Goal: Task Accomplishment & Management: Manage account settings

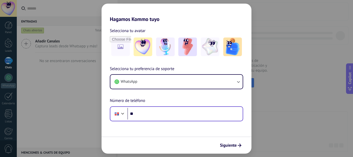
drag, startPoint x: 0, startPoint y: 0, endPoint x: 143, endPoint y: 115, distance: 183.9
click at [143, 115] on div "Phone **" at bounding box center [177, 113] width 134 height 15
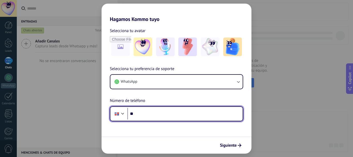
click at [143, 115] on input "**" at bounding box center [185, 114] width 115 height 12
type input "**********"
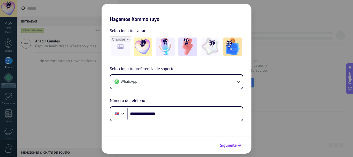
click at [228, 145] on span "Siguiente" at bounding box center [228, 146] width 17 height 4
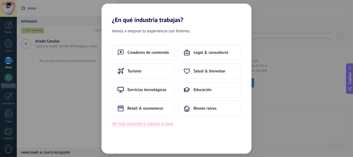
click at [140, 123] on button "Ver más opciones o ingresa la tuya" at bounding box center [142, 123] width 61 height 7
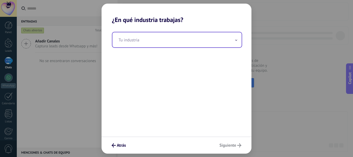
click at [163, 39] on input "text" at bounding box center [177, 39] width 129 height 15
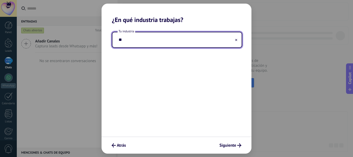
type input "*"
type input "**********"
click at [233, 144] on span "Siguiente" at bounding box center [228, 146] width 17 height 4
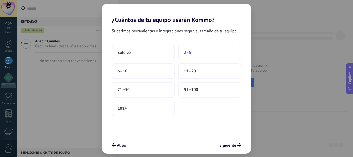
click at [189, 53] on span "2–5" at bounding box center [188, 52] width 8 height 5
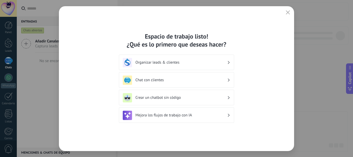
click at [214, 61] on h3 "Organizar leads & clientes" at bounding box center [182, 62] width 92 height 5
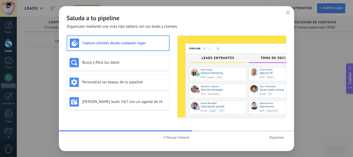
click at [272, 136] on span "Siguiente" at bounding box center [277, 138] width 15 height 4
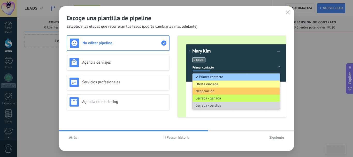
click at [272, 136] on span "Siguiente" at bounding box center [277, 138] width 15 height 4
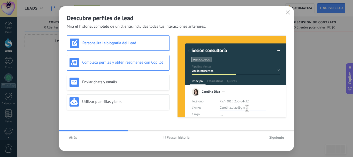
click at [133, 61] on h3 "Completa perfiles y obtén resúmenes con Copilot" at bounding box center [124, 62] width 85 height 5
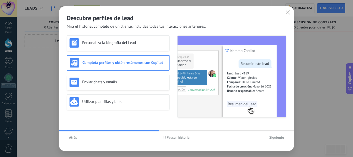
click at [73, 136] on span "Atrás" at bounding box center [73, 138] width 8 height 4
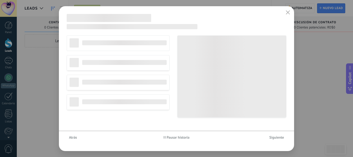
click at [73, 136] on span "Atrás" at bounding box center [73, 138] width 8 height 4
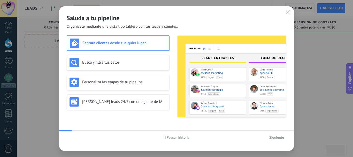
click at [73, 136] on div "Pausar historia Siguiente" at bounding box center [176, 137] width 235 height 12
click at [102, 62] on h3 "Busca y filtra tus datos" at bounding box center [124, 62] width 85 height 5
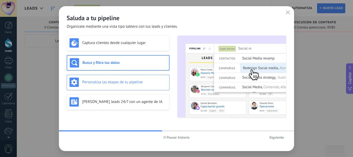
click at [104, 80] on h3 "Personaliza las etapas de tu pipeline" at bounding box center [124, 82] width 85 height 5
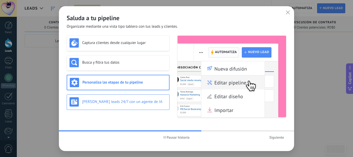
click at [108, 102] on h3 "Genera leads 24/7 con un agente de IA" at bounding box center [124, 101] width 85 height 5
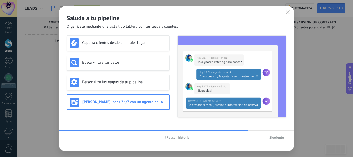
click at [281, 137] on span "Siguiente" at bounding box center [277, 138] width 15 height 4
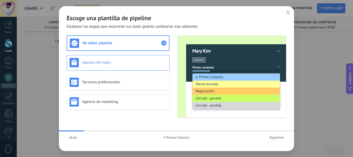
click at [127, 56] on div "Agencia de viajes" at bounding box center [118, 63] width 103 height 16
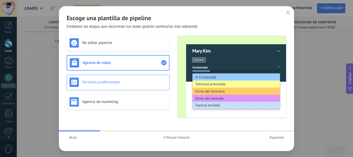
click at [113, 83] on h3 "Servicios profesionales" at bounding box center [124, 82] width 85 height 5
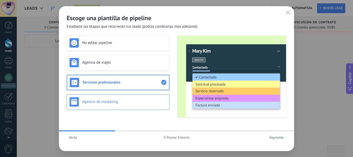
click at [109, 99] on h3 "Agencia de marketing" at bounding box center [124, 101] width 85 height 5
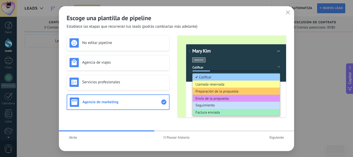
click at [278, 136] on span "Siguiente" at bounding box center [277, 138] width 15 height 4
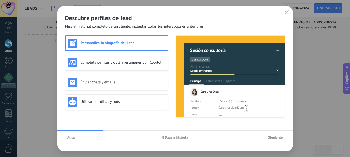
click at [275, 137] on span "Siguiente" at bounding box center [275, 138] width 15 height 4
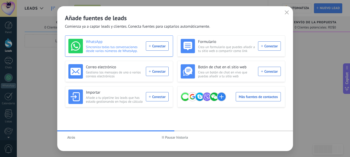
click at [152, 45] on div "WhatsApp Sincroniza todas tus conversaciones desde varios números de WhatsApp. …" at bounding box center [118, 46] width 100 height 14
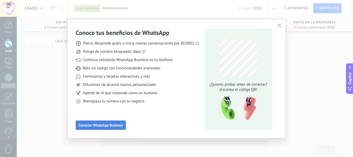
click at [110, 125] on span "Conectar WhatsApp Business" at bounding box center [101, 125] width 45 height 4
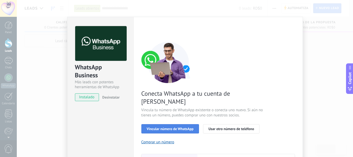
click at [173, 127] on span "Vincular número de WhatsApp" at bounding box center [170, 129] width 47 height 4
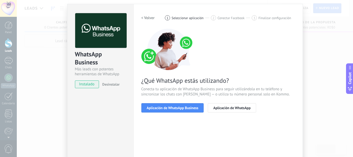
scroll to position [13, 0]
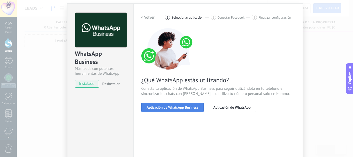
click at [184, 106] on span "Aplicación de WhatsApp Business" at bounding box center [173, 108] width 52 height 4
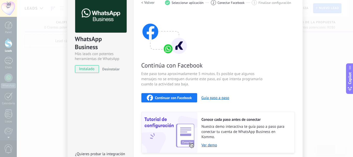
scroll to position [30, 0]
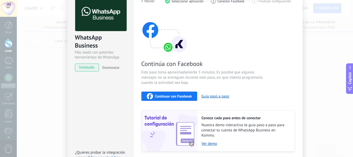
click at [175, 94] on span "Continuar con Facebook" at bounding box center [173, 96] width 37 height 4
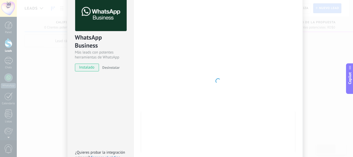
click at [184, 82] on div at bounding box center [219, 80] width 154 height 169
click at [169, 45] on div at bounding box center [219, 80] width 154 height 169
click at [100, 26] on img at bounding box center [100, 13] width 51 height 35
click at [214, 99] on div at bounding box center [219, 80] width 154 height 169
click at [293, 80] on div at bounding box center [219, 80] width 154 height 169
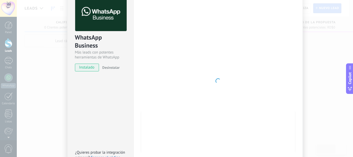
click at [335, 58] on div "WhatsApp Business Más leads con potentes herramientas de WhatsApp instalado Des…" at bounding box center [185, 78] width 337 height 157
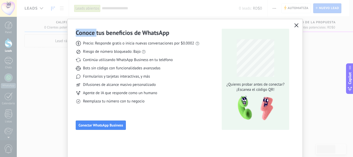
click at [335, 58] on div "Conoce tus beneficios de WhatsApp Precio: Responde gratis o inicia nuevas conve…" at bounding box center [176, 78] width 353 height 157
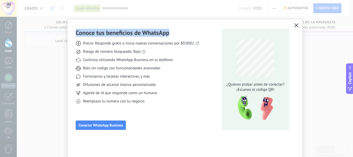
click at [335, 58] on div "Conoce tus beneficios de WhatsApp Precio: Responde gratis o inicia nuevas conve…" at bounding box center [176, 78] width 353 height 157
click at [100, 124] on span "Conectar WhatsApp Business" at bounding box center [101, 125] width 45 height 4
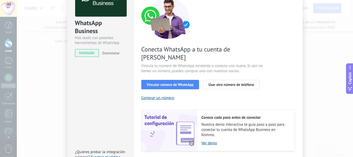
scroll to position [45, 0]
click at [222, 83] on span "Usar otro número de teléfono" at bounding box center [232, 85] width 46 height 4
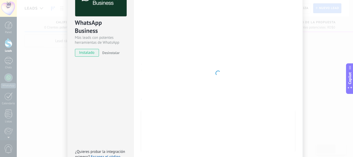
click at [105, 46] on div "WhatsApp Business Más leads con potentes herramientas de WhatsApp instalado Des…" at bounding box center [101, 17] width 66 height 88
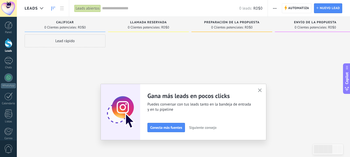
click at [165, 129] on span "Conecta más fuentes" at bounding box center [166, 128] width 32 height 4
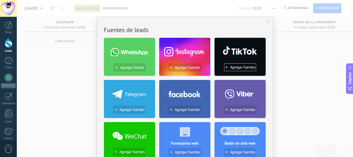
click at [181, 50] on div at bounding box center [184, 51] width 51 height 22
click at [176, 69] on span "Agregar fuentes" at bounding box center [187, 67] width 25 height 4
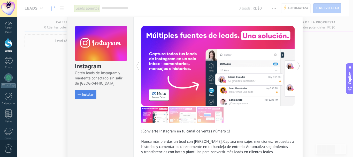
click at [87, 94] on span "Instalar" at bounding box center [88, 95] width 12 height 4
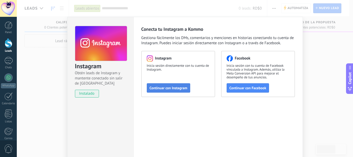
click at [171, 89] on span "Continuar con Instagram" at bounding box center [169, 88] width 38 height 4
click at [167, 88] on span "Continuar con Instagram" at bounding box center [169, 88] width 38 height 4
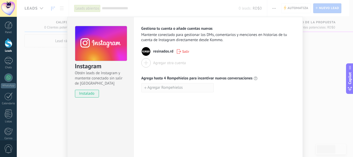
click at [164, 88] on span "Agregar Rompehielos" at bounding box center [165, 88] width 35 height 4
click at [190, 111] on div "Gestiona tu cuenta o añade cuentas nuevas Mantente conectado para gestionar los…" at bounding box center [219, 94] width 170 height 154
click at [318, 67] on div "Instagram Obtén leads de Instagram y mantente conectado sin salir de Kommo inst…" at bounding box center [185, 78] width 337 height 157
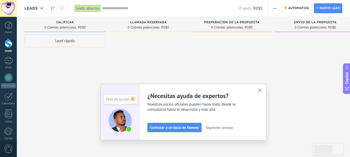
click at [79, 65] on div "Lead rápido" at bounding box center [65, 79] width 81 height 90
click at [262, 92] on icon "button" at bounding box center [260, 90] width 4 height 4
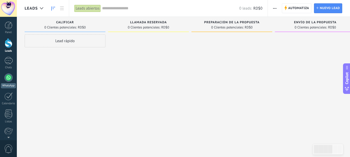
click at [9, 77] on div at bounding box center [8, 77] width 8 height 8
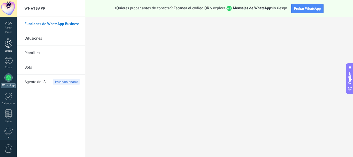
click at [8, 45] on div at bounding box center [9, 43] width 8 height 10
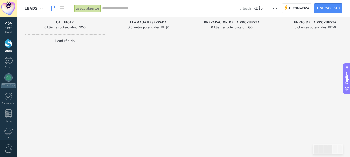
click at [6, 25] on div at bounding box center [9, 25] width 8 height 8
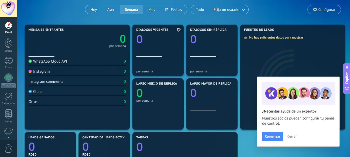
scroll to position [43, 0]
click at [291, 136] on span "Cerrar" at bounding box center [291, 137] width 9 height 4
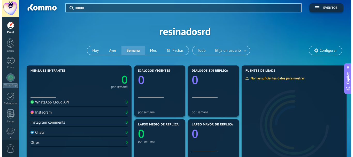
scroll to position [0, 0]
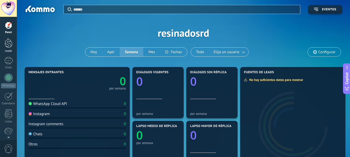
click at [9, 45] on div at bounding box center [9, 43] width 8 height 10
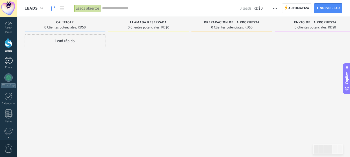
click at [9, 62] on div at bounding box center [8, 61] width 8 height 8
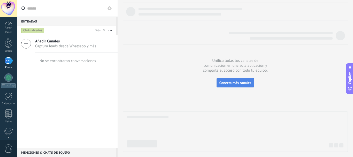
click at [239, 81] on span "Conecta más canales" at bounding box center [236, 82] width 32 height 5
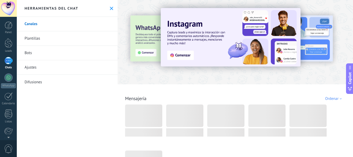
click at [110, 8] on icon at bounding box center [111, 8] width 3 height 3
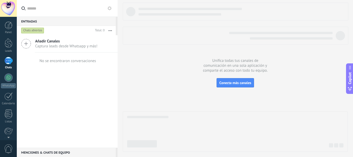
click at [27, 47] on icon at bounding box center [26, 44] width 10 height 10
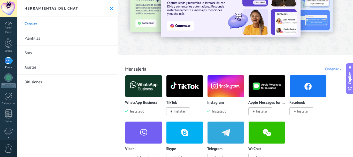
scroll to position [32, 0]
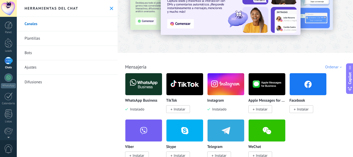
click at [135, 85] on img at bounding box center [143, 84] width 37 height 25
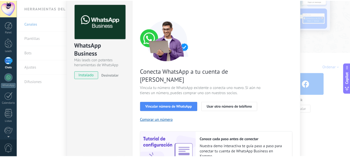
scroll to position [24, 0]
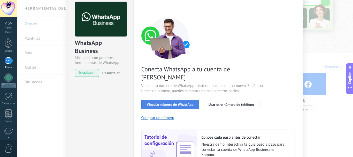
click at [169, 103] on span "Vincular número de WhatsApp" at bounding box center [170, 105] width 47 height 4
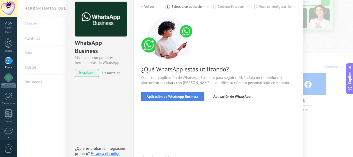
click at [177, 97] on span "Aplicación de WhatsApp Business" at bounding box center [173, 97] width 52 height 4
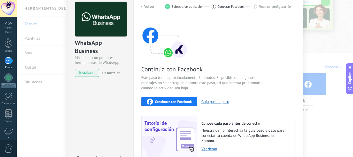
click at [176, 100] on span "Continuar con Facebook" at bounding box center [173, 102] width 37 height 4
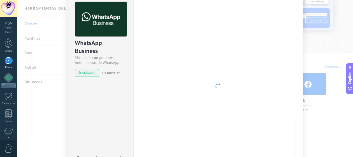
click at [95, 86] on div "WhatsApp Business Más leads con potentes herramientas de WhatsApp instalado Des…" at bounding box center [100, 86] width 66 height 188
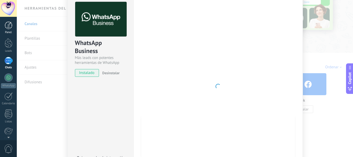
click at [8, 27] on div at bounding box center [9, 25] width 8 height 8
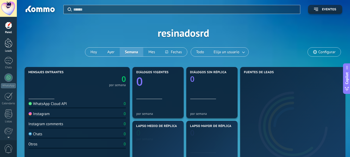
click at [10, 46] on div at bounding box center [9, 43] width 8 height 10
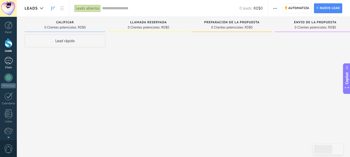
click at [9, 60] on div at bounding box center [8, 61] width 8 height 8
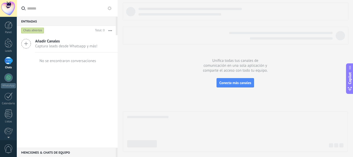
click at [111, 30] on button "button" at bounding box center [110, 30] width 11 height 9
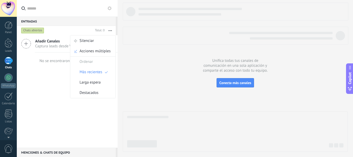
click at [41, 43] on span "Añadir Canales" at bounding box center [66, 41] width 62 height 5
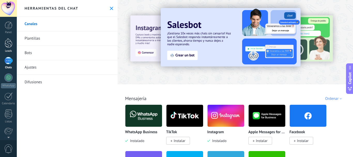
click at [11, 45] on div at bounding box center [9, 43] width 8 height 10
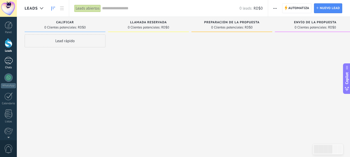
click at [10, 61] on div at bounding box center [8, 61] width 8 height 8
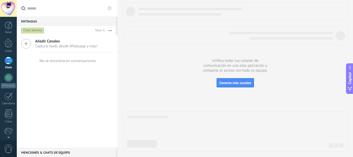
click at [31, 42] on icon at bounding box center [26, 44] width 10 height 10
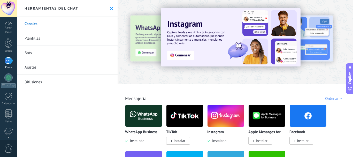
click at [227, 115] on img at bounding box center [226, 115] width 37 height 25
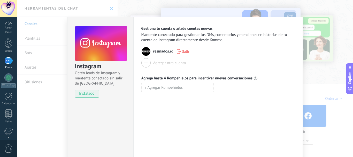
click at [39, 100] on div "Instagram Obtén leads de Instagram y mantente conectado sin salir de Kommo inst…" at bounding box center [185, 78] width 337 height 157
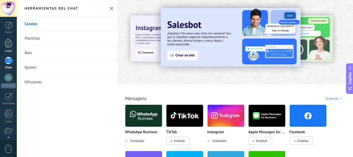
click at [8, 41] on div at bounding box center [9, 43] width 8 height 10
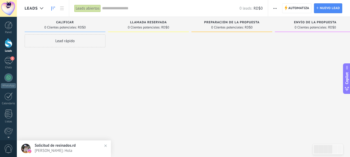
click at [51, 42] on div "Lead rápido" at bounding box center [65, 40] width 81 height 13
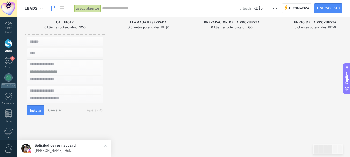
click at [142, 62] on div at bounding box center [148, 79] width 81 height 90
click at [120, 110] on div at bounding box center [148, 79] width 81 height 90
click at [175, 56] on div at bounding box center [148, 79] width 81 height 90
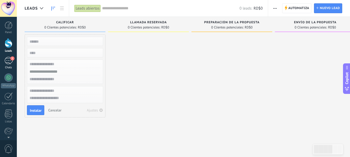
click at [5, 63] on div "1" at bounding box center [8, 61] width 8 height 8
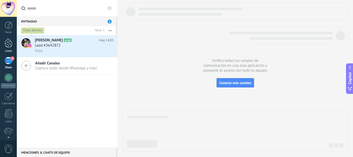
click at [8, 46] on div at bounding box center [9, 43] width 8 height 10
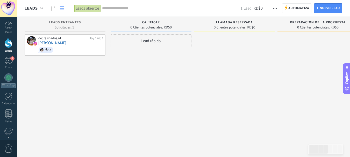
click at [62, 9] on icon at bounding box center [62, 8] width 4 height 4
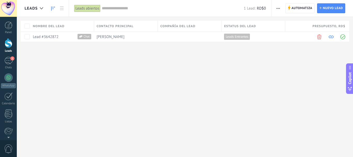
click at [53, 7] on use at bounding box center [53, 8] width 4 height 4
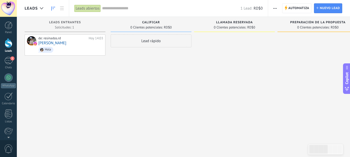
click at [90, 7] on div "Leads abiertos" at bounding box center [87, 9] width 26 height 8
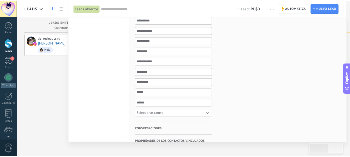
scroll to position [167, 0]
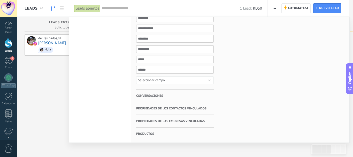
click at [56, 74] on div at bounding box center [176, 78] width 353 height 157
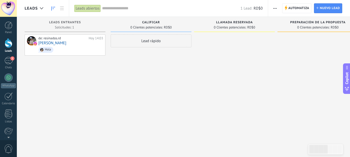
click at [149, 21] on span "Calificar" at bounding box center [151, 23] width 18 height 4
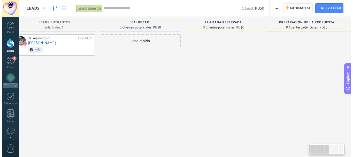
scroll to position [0, 0]
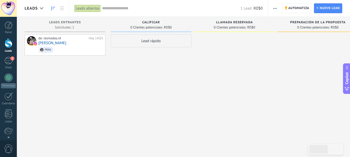
click at [274, 7] on span "button" at bounding box center [274, 8] width 3 height 10
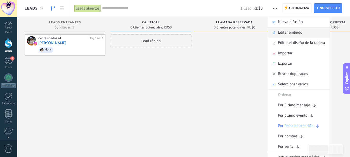
click at [293, 32] on span "Editar embudo" at bounding box center [290, 32] width 24 height 10
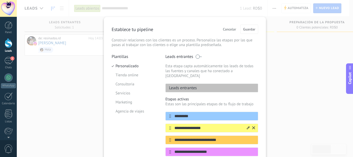
click at [198, 125] on input "**********" at bounding box center [208, 127] width 75 height 5
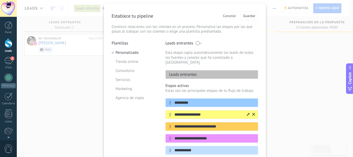
scroll to position [14, 0]
click at [77, 100] on div "**********" at bounding box center [185, 78] width 337 height 157
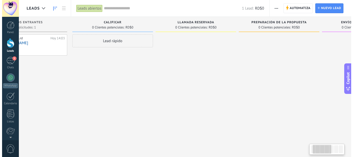
scroll to position [0, 0]
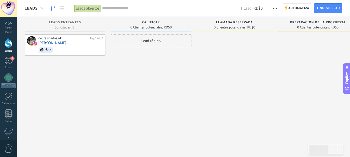
click at [275, 7] on span "button" at bounding box center [274, 8] width 3 height 10
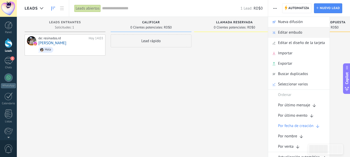
click at [286, 31] on span "Editar embudo" at bounding box center [290, 32] width 24 height 10
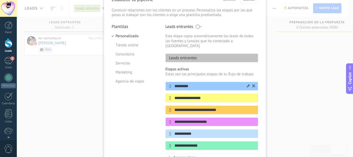
scroll to position [32, 0]
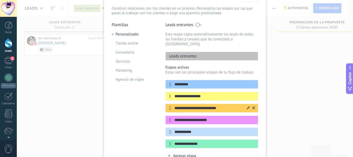
click at [253, 106] on icon at bounding box center [254, 107] width 3 height 3
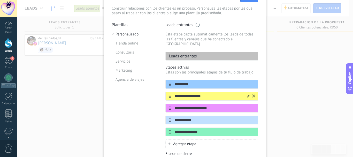
click at [247, 94] on icon at bounding box center [248, 95] width 3 height 3
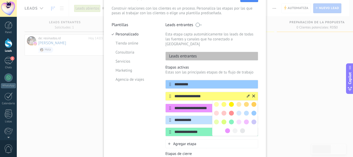
click at [204, 94] on input "**********" at bounding box center [208, 96] width 75 height 5
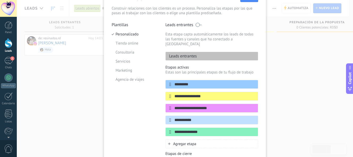
drag, startPoint x: 205, startPoint y: 91, endPoint x: 157, endPoint y: 93, distance: 48.2
click at [157, 93] on div "**********" at bounding box center [185, 105] width 147 height 167
type input "**********"
click at [216, 106] on input "**********" at bounding box center [208, 108] width 75 height 5
type input "*"
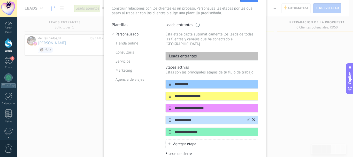
type input "**********"
click at [214, 117] on input "**********" at bounding box center [208, 119] width 75 height 5
click at [186, 142] on span "Agregar etapa" at bounding box center [184, 144] width 23 height 5
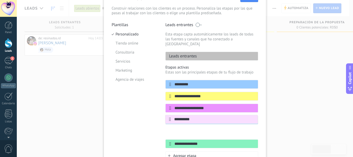
scroll to position [34, 0]
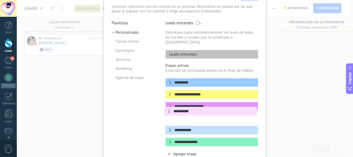
drag, startPoint x: 170, startPoint y: 139, endPoint x: 169, endPoint y: 110, distance: 29.8
click at [169, 110] on div "**********" at bounding box center [212, 112] width 93 height 68
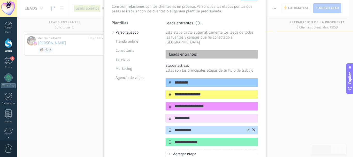
type input "**********"
click at [195, 128] on input "**********" at bounding box center [208, 130] width 75 height 5
type input "**********"
click at [196, 139] on input "**********" at bounding box center [208, 141] width 75 height 5
click at [201, 139] on input "**********" at bounding box center [208, 141] width 75 height 5
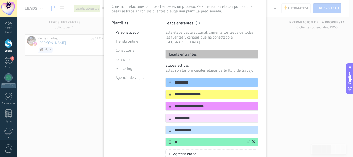
type input "*"
type input "**********"
click at [191, 152] on span "Agregar etapa" at bounding box center [184, 154] width 23 height 5
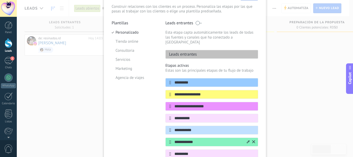
type input "*********"
click at [198, 139] on input "**********" at bounding box center [208, 141] width 75 height 5
type input "**********"
click at [145, 110] on div "Plantillas Personalizado Tienda online Consultoria Servicios Marketing Agencia …" at bounding box center [135, 115] width 46 height 191
click at [204, 128] on input "**********" at bounding box center [208, 130] width 75 height 5
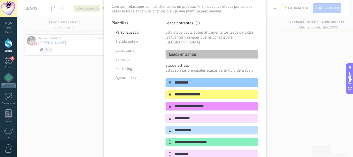
click at [270, 115] on div "**********" at bounding box center [185, 78] width 337 height 157
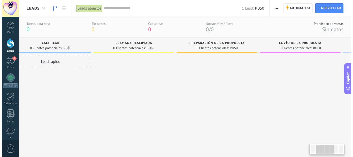
scroll to position [0, 102]
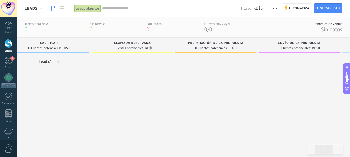
click at [274, 7] on span "button" at bounding box center [274, 8] width 3 height 10
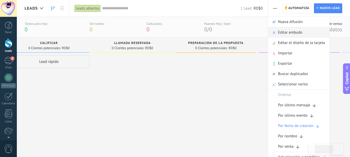
click at [283, 31] on span "Editar embudo" at bounding box center [290, 32] width 24 height 10
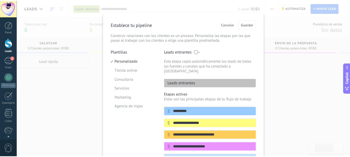
scroll to position [0, 0]
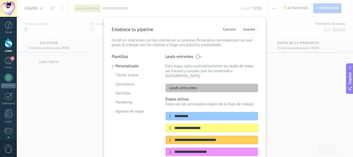
click at [82, 71] on div "**********" at bounding box center [185, 78] width 337 height 157
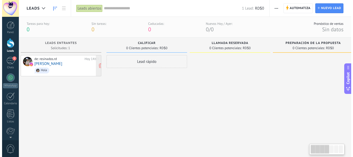
scroll to position [0, 6]
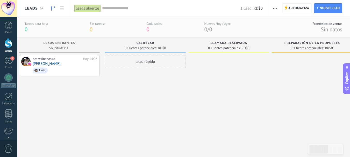
click at [277, 7] on button "button" at bounding box center [275, 8] width 8 height 10
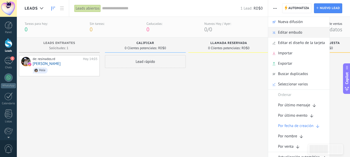
click at [288, 32] on span "Editar embudo" at bounding box center [290, 32] width 24 height 10
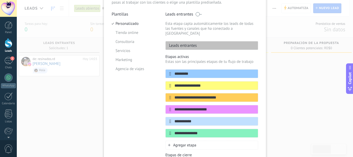
scroll to position [50, 0]
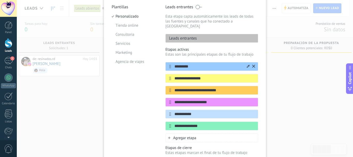
click at [188, 64] on input "*********" at bounding box center [208, 66] width 75 height 5
type input "*"
type input "**********"
click at [190, 76] on input "**********" at bounding box center [208, 78] width 75 height 5
click at [206, 76] on input "**********" at bounding box center [208, 78] width 75 height 5
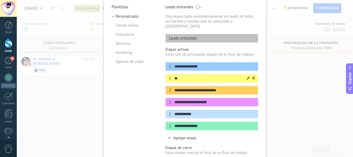
type input "*"
type input "**********"
click at [203, 88] on input "**********" at bounding box center [208, 90] width 75 height 5
drag, startPoint x: 220, startPoint y: 85, endPoint x: 158, endPoint y: 87, distance: 62.4
click at [158, 87] on div "**********" at bounding box center [185, 93] width 147 height 179
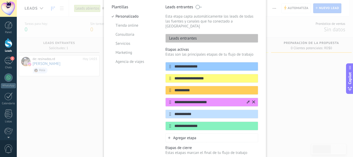
type input "**********"
click at [209, 100] on input "**********" at bounding box center [208, 102] width 75 height 5
type input "*"
type input "**********"
click at [208, 112] on input "**********" at bounding box center [208, 114] width 75 height 5
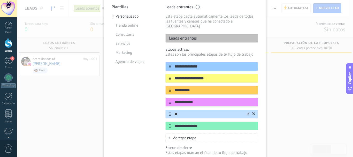
type input "*"
type input "**********"
click at [207, 100] on input "**********" at bounding box center [208, 102] width 75 height 5
click at [214, 100] on input "**********" at bounding box center [208, 102] width 75 height 5
type input "**********"
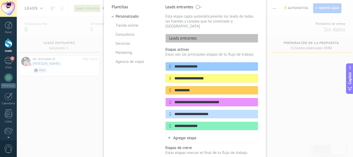
click at [188, 136] on span "Agregar etapa" at bounding box center [184, 138] width 23 height 5
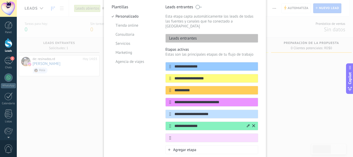
click at [253, 124] on icon at bounding box center [254, 125] width 3 height 3
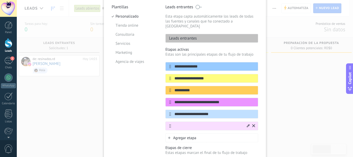
click at [205, 123] on input "text" at bounding box center [208, 125] width 75 height 5
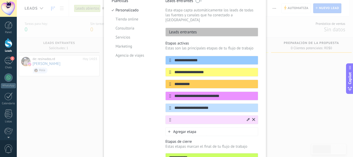
scroll to position [56, 0]
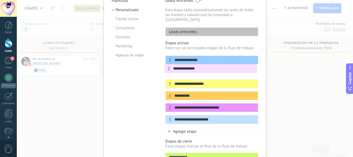
drag, startPoint x: 168, startPoint y: 113, endPoint x: 168, endPoint y: 64, distance: 48.6
click at [168, 64] on div "**********" at bounding box center [212, 90] width 93 height 68
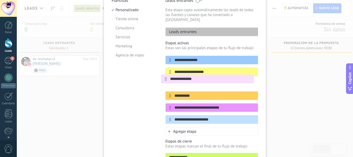
drag, startPoint x: 169, startPoint y: 66, endPoint x: 165, endPoint y: 79, distance: 13.9
click at [166, 79] on div "**********" at bounding box center [212, 90] width 93 height 68
type input "**********"
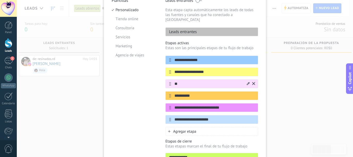
type input "*"
type input "**********"
click at [241, 93] on input "**********" at bounding box center [208, 95] width 75 height 5
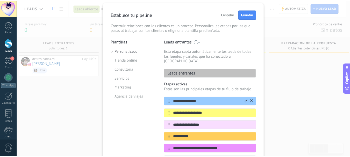
scroll to position [14, 0]
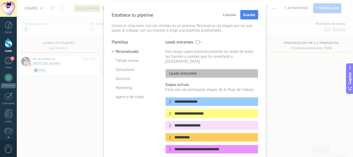
click at [249, 15] on span "Guardar" at bounding box center [249, 15] width 12 height 4
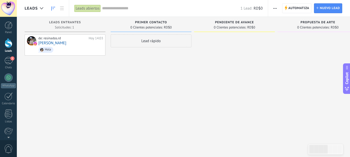
click at [134, 93] on div "Lead rápido" at bounding box center [150, 79] width 81 height 90
click at [4, 61] on link "1 Chats" at bounding box center [8, 63] width 17 height 12
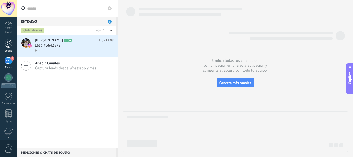
click at [10, 45] on div at bounding box center [9, 43] width 8 height 10
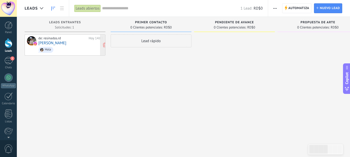
click at [66, 42] on link "[PERSON_NAME]" at bounding box center [52, 43] width 28 height 4
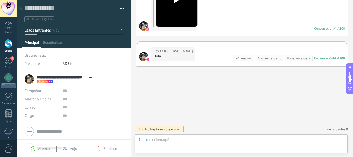
scroll to position [8, 0]
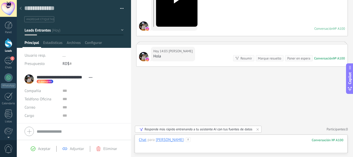
click at [216, 140] on div at bounding box center [241, 145] width 205 height 16
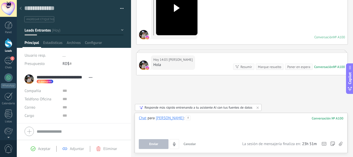
scroll to position [87, 0]
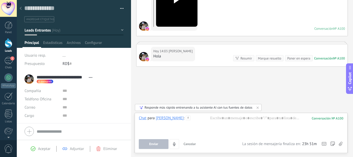
click at [10, 44] on div at bounding box center [9, 43] width 8 height 10
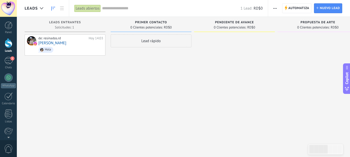
click at [127, 63] on div "Lead rápido" at bounding box center [150, 79] width 81 height 90
click at [10, 77] on div at bounding box center [8, 77] width 8 height 8
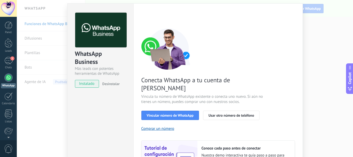
scroll to position [12, 0]
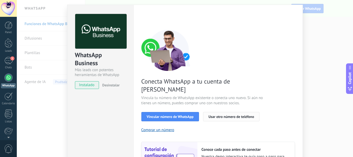
click at [227, 115] on span "Usar otro número de teléfono" at bounding box center [232, 117] width 46 height 4
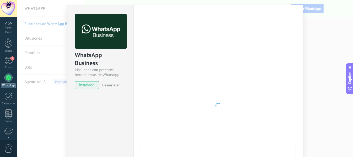
click at [258, 54] on div at bounding box center [219, 105] width 154 height 183
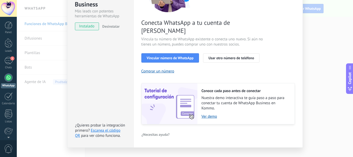
scroll to position [71, 0]
click at [63, 33] on div "WhatsApp Business Más leads con potentes herramientas de WhatsApp instalado Des…" at bounding box center [185, 78] width 337 height 157
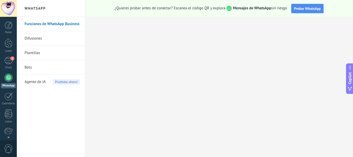
click at [64, 24] on link "Funciones de WhatsApp Business" at bounding box center [52, 24] width 55 height 14
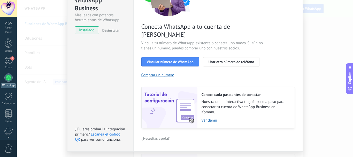
scroll to position [73, 0]
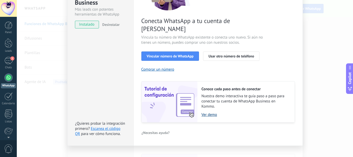
click at [211, 112] on link "Ver demo" at bounding box center [246, 114] width 88 height 5
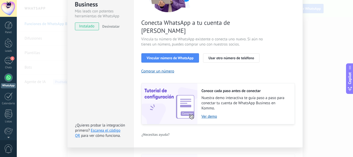
scroll to position [71, 0]
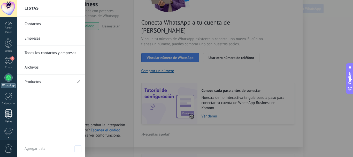
click at [10, 113] on div at bounding box center [9, 113] width 8 height 9
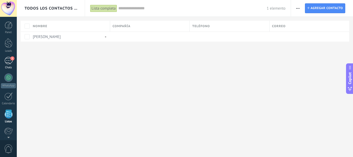
click at [9, 59] on div "1" at bounding box center [8, 61] width 8 height 8
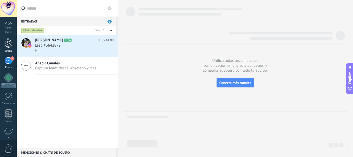
click at [9, 48] on link "Leads" at bounding box center [8, 45] width 17 height 14
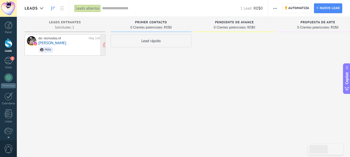
click at [62, 47] on span "Hola" at bounding box center [70, 50] width 65 height 8
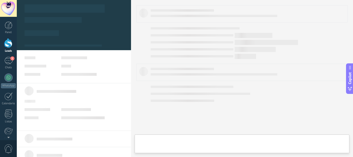
type textarea "**********"
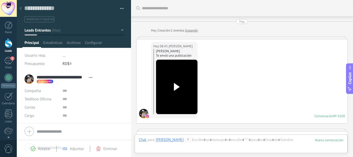
scroll to position [87, 0]
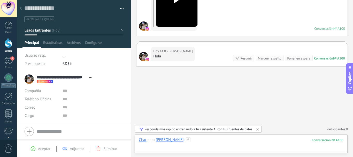
click at [215, 139] on div at bounding box center [241, 145] width 205 height 16
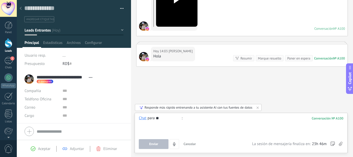
type input "*"
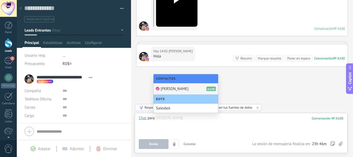
click at [248, 76] on div "Buscar Carga más Hoy Hoy Creación: 2 eventos Expandir Hoy 08:43 Cristian Felipe…" at bounding box center [242, 35] width 222 height 245
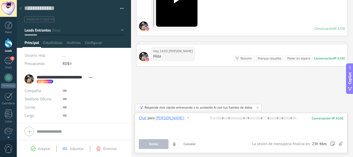
click at [189, 145] on span "Cancelar" at bounding box center [190, 144] width 12 height 4
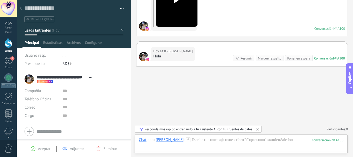
click at [12, 44] on div at bounding box center [9, 43] width 8 height 10
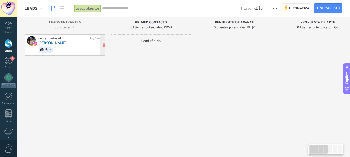
click at [65, 45] on link "[PERSON_NAME]" at bounding box center [52, 43] width 28 height 4
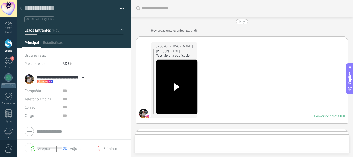
type textarea "**********"
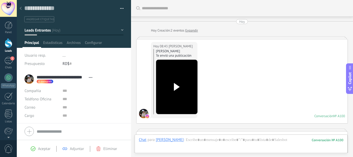
scroll to position [87, 0]
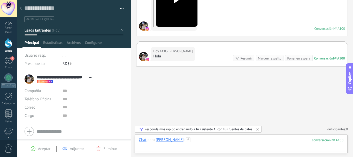
click at [216, 138] on div at bounding box center [241, 145] width 205 height 16
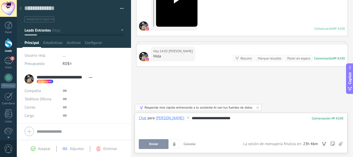
click at [158, 142] on span "Enviar" at bounding box center [154, 144] width 9 height 4
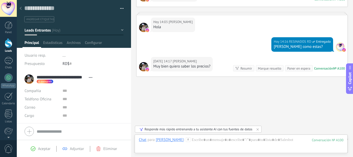
scroll to position [127, 0]
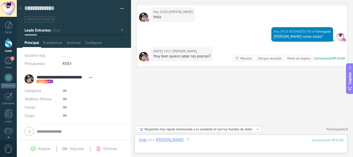
click at [249, 138] on div at bounding box center [241, 145] width 205 height 16
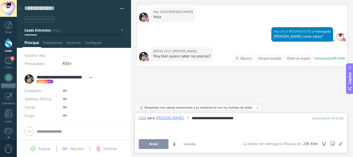
click at [156, 144] on span "Enviar" at bounding box center [154, 144] width 9 height 4
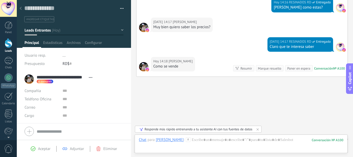
scroll to position [166, 0]
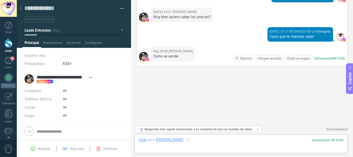
click at [243, 140] on div at bounding box center [241, 145] width 205 height 16
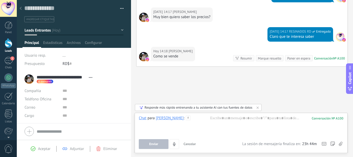
click at [341, 144] on icon at bounding box center [341, 144] width 4 height 4
click at [0, 0] on input "file" at bounding box center [0, 0] width 0 height 0
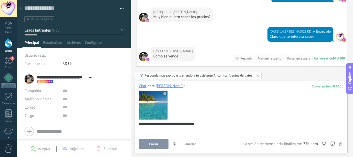
click at [149, 144] on button "Enviar" at bounding box center [154, 144] width 30 height 10
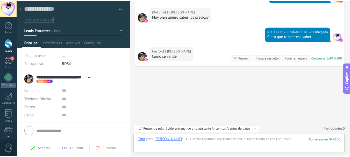
scroll to position [228, 0]
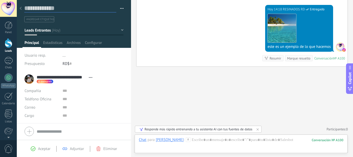
click at [61, 9] on textarea at bounding box center [70, 8] width 92 height 8
click at [46, 18] on span "#agregar etiquetas" at bounding box center [40, 20] width 28 height 4
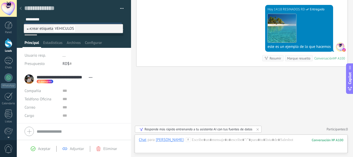
type input "*********"
click at [117, 15] on div "*********" at bounding box center [73, 19] width 100 height 8
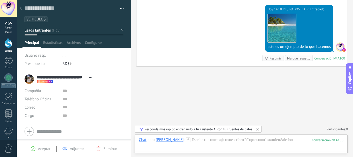
click at [7, 28] on div at bounding box center [9, 25] width 8 height 8
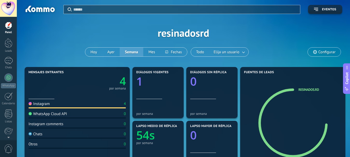
click at [51, 116] on div "WhatsApp Cloud API" at bounding box center [47, 114] width 39 height 5
click at [7, 45] on div at bounding box center [9, 43] width 8 height 10
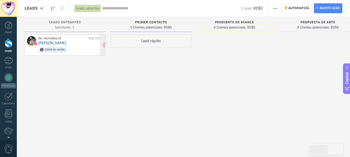
click at [70, 40] on div "de: resinados.rd" at bounding box center [62, 38] width 48 height 4
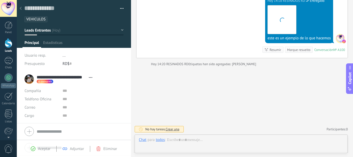
scroll to position [8, 0]
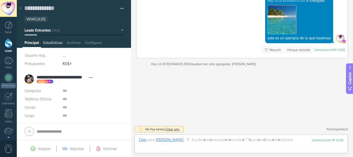
click at [56, 43] on span "Estadísticas" at bounding box center [52, 44] width 19 height 8
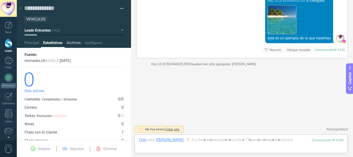
click at [82, 43] on div "Archivos" at bounding box center [74, 44] width 18 height 8
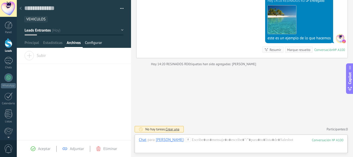
click at [96, 43] on span "Configurar" at bounding box center [93, 44] width 17 height 8
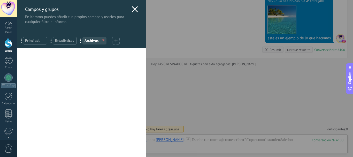
click at [133, 8] on icon at bounding box center [135, 9] width 6 height 6
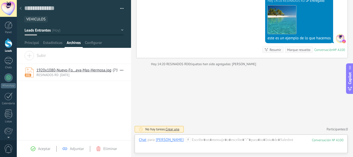
click at [10, 43] on div at bounding box center [9, 43] width 8 height 10
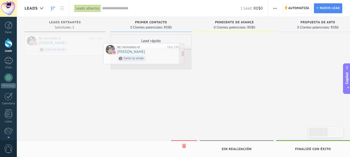
drag, startPoint x: 72, startPoint y: 40, endPoint x: 161, endPoint y: 44, distance: 89.6
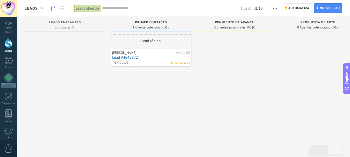
click at [180, 62] on span "No hay tareas" at bounding box center [178, 63] width 18 height 5
click at [171, 56] on link "Lead #3642872" at bounding box center [151, 57] width 78 height 4
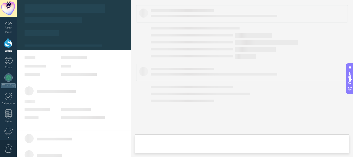
type textarea "**********"
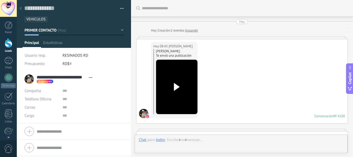
scroll to position [276, 0]
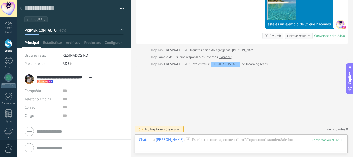
click at [174, 129] on span "Crear una" at bounding box center [173, 129] width 14 height 4
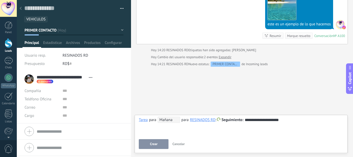
click at [155, 143] on span "Crear" at bounding box center [154, 144] width 8 height 4
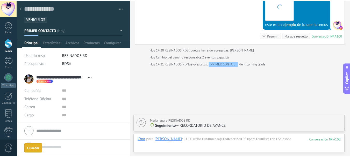
scroll to position [294, 0]
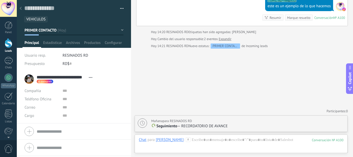
click at [7, 47] on div at bounding box center [9, 43] width 8 height 10
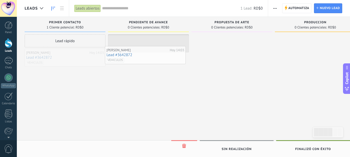
drag, startPoint x: 65, startPoint y: 56, endPoint x: 154, endPoint y: 53, distance: 88.8
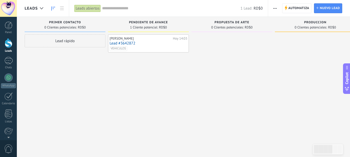
click at [58, 42] on div "Lead rápido" at bounding box center [65, 40] width 81 height 13
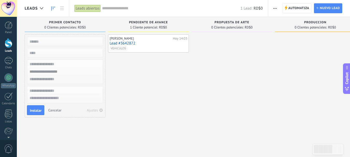
click at [64, 72] on input "text" at bounding box center [65, 72] width 76 height 8
click at [134, 88] on div "Cristian Felipe Perez Badillo Hoy 14:03 Lead #3642872 VEHICULOS" at bounding box center [148, 79] width 81 height 90
click at [129, 80] on div "Cristian Felipe Perez Badillo Hoy 14:03 Lead #3642872 VEHICULOS" at bounding box center [148, 79] width 81 height 90
click at [4, 24] on link "Panel" at bounding box center [8, 27] width 17 height 13
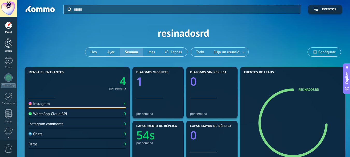
click at [2, 41] on link "Leads" at bounding box center [8, 45] width 17 height 14
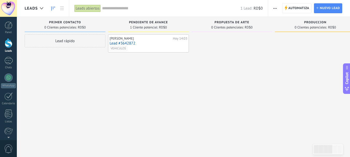
click at [75, 73] on div "Lead rápido" at bounding box center [65, 79] width 81 height 90
drag, startPoint x: 148, startPoint y: 42, endPoint x: 142, endPoint y: 62, distance: 21.1
click at [142, 62] on div "Cristian Felipe Perez Badillo Hoy 14:03 Lead #3642872 VEHICULOS" at bounding box center [148, 79] width 81 height 90
click at [156, 41] on link "Lead #3642872" at bounding box center [148, 43] width 78 height 4
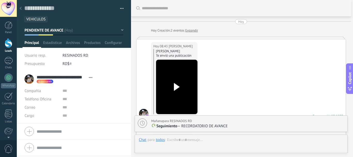
scroll to position [301, 0]
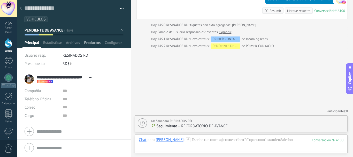
click at [96, 45] on span "Productos" at bounding box center [92, 44] width 17 height 8
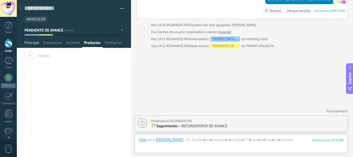
click at [34, 43] on span "Principal" at bounding box center [32, 44] width 14 height 8
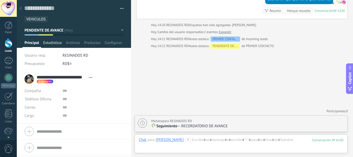
click at [58, 43] on span "Estadísticas" at bounding box center [52, 44] width 19 height 8
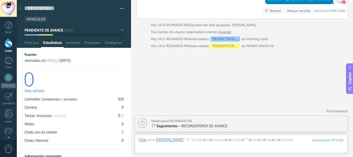
click at [11, 43] on div at bounding box center [9, 43] width 8 height 10
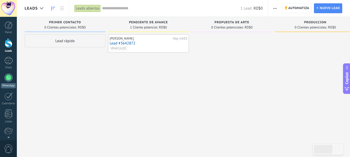
click at [10, 76] on div at bounding box center [8, 77] width 8 height 8
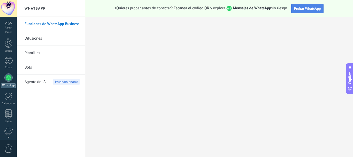
click at [309, 9] on span "Probar WhatsApp" at bounding box center [307, 8] width 27 height 5
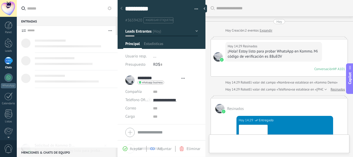
type textarea "**********"
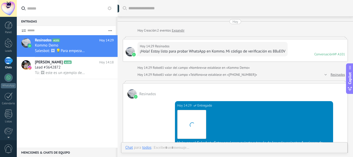
scroll to position [191, 0]
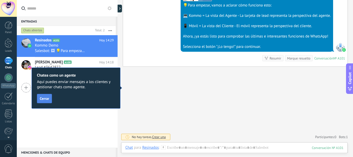
click at [44, 98] on span "Cerrar" at bounding box center [44, 99] width 9 height 4
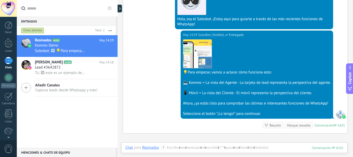
scroll to position [124, 0]
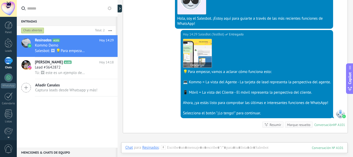
click at [195, 49] on img at bounding box center [197, 53] width 28 height 28
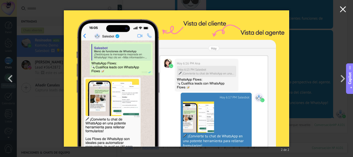
click at [342, 7] on icon "button" at bounding box center [343, 9] width 6 height 6
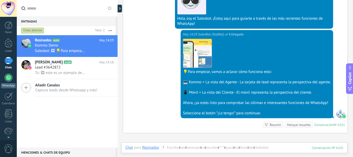
click at [11, 80] on div at bounding box center [8, 77] width 8 height 8
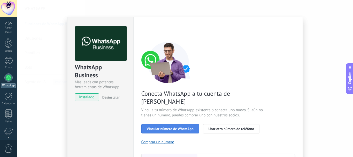
click at [174, 127] on span "Vincular número de WhatsApp" at bounding box center [170, 129] width 47 height 4
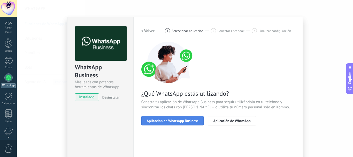
click at [172, 121] on span "Aplicación de WhatsApp Business" at bounding box center [173, 121] width 52 height 4
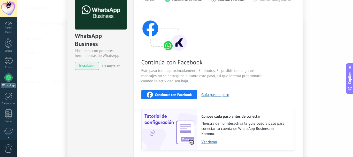
scroll to position [14, 0]
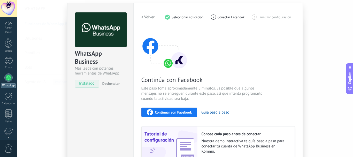
click at [161, 113] on span "Continuar con Facebook" at bounding box center [173, 112] width 37 height 4
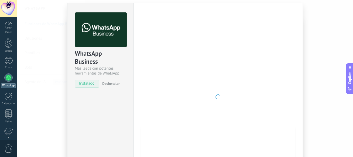
click at [180, 69] on div at bounding box center [219, 96] width 154 height 169
click at [314, 107] on div "WhatsApp Business Más leads con potentes herramientas de WhatsApp instalado Des…" at bounding box center [185, 78] width 337 height 157
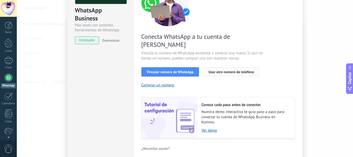
scroll to position [58, 0]
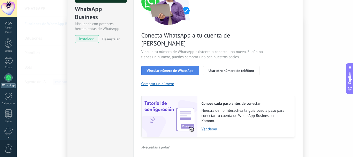
click at [159, 69] on span "Vincular número de WhatsApp" at bounding box center [170, 71] width 47 height 4
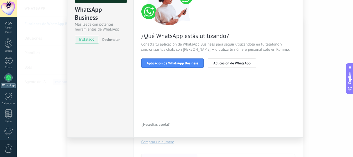
click at [159, 64] on span "Aplicación de WhatsApp Business" at bounding box center [173, 63] width 52 height 4
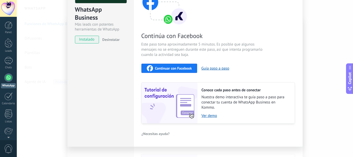
click at [176, 65] on div "Continuar con Facebook" at bounding box center [169, 68] width 45 height 6
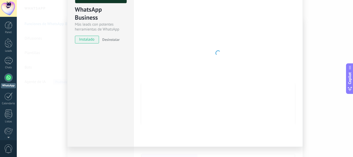
click at [275, 34] on div at bounding box center [219, 52] width 154 height 169
click at [191, 86] on div at bounding box center [219, 52] width 154 height 169
click at [100, 61] on div "WhatsApp Business Más leads con potentes herramientas de WhatsApp instalado Des…" at bounding box center [100, 53] width 66 height 188
click at [9, 62] on div "1" at bounding box center [8, 61] width 8 height 8
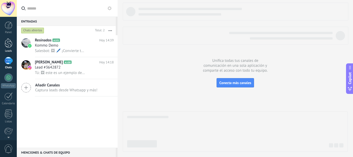
click at [8, 46] on div at bounding box center [9, 43] width 8 height 10
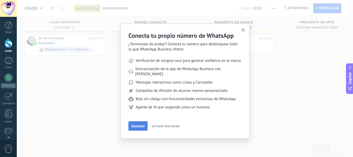
click at [140, 124] on span "Conectar" at bounding box center [137, 126] width 13 height 4
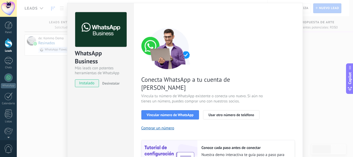
scroll to position [11, 0]
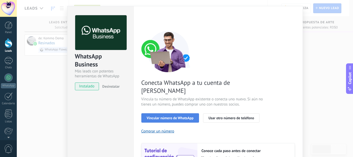
click at [169, 116] on span "Vincular número de WhatsApp" at bounding box center [170, 118] width 47 height 4
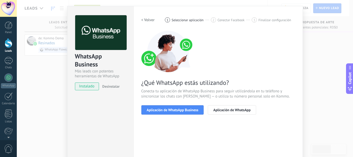
click at [169, 109] on span "Aplicación de WhatsApp Business" at bounding box center [173, 110] width 52 height 4
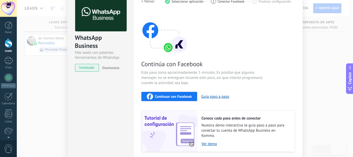
scroll to position [34, 0]
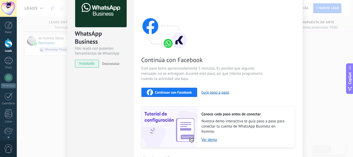
click at [163, 93] on span "Continuar con Facebook" at bounding box center [173, 93] width 37 height 4
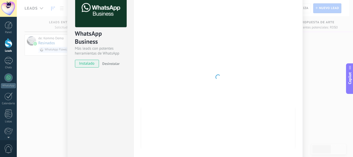
click at [177, 57] on div at bounding box center [219, 76] width 154 height 169
click at [253, 113] on div at bounding box center [219, 76] width 154 height 169
click at [152, 84] on div at bounding box center [219, 76] width 154 height 169
click at [86, 88] on div "WhatsApp Business Más leads con potentes herramientas de WhatsApp instalado Des…" at bounding box center [100, 77] width 66 height 188
click at [165, 48] on div at bounding box center [219, 76] width 154 height 169
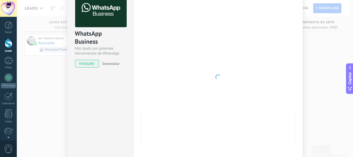
click at [242, 73] on div at bounding box center [219, 76] width 154 height 169
click at [47, 69] on div "WhatsApp Business Más leads con potentes herramientas de WhatsApp instalado Des…" at bounding box center [185, 78] width 337 height 157
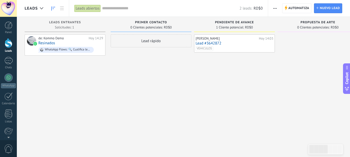
click at [148, 74] on div "Lead rápido" at bounding box center [150, 79] width 81 height 90
click at [8, 77] on div at bounding box center [8, 77] width 8 height 8
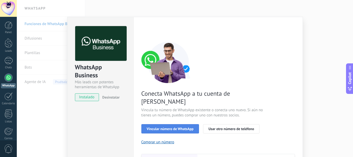
click at [180, 124] on button "Vincular número de WhatsApp" at bounding box center [171, 128] width 58 height 9
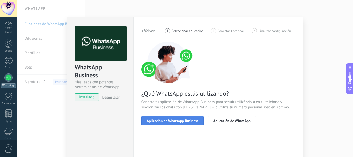
click at [190, 122] on span "Aplicación de WhatsApp Business" at bounding box center [173, 121] width 52 height 4
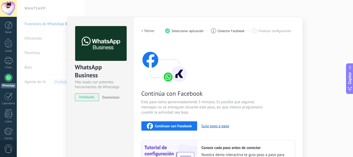
drag, startPoint x: 203, startPoint y: 128, endPoint x: 196, endPoint y: 87, distance: 41.5
click at [196, 87] on div "Continúa con Facebook Este paso toma aproximadamente 5 minutos. Es posible que …" at bounding box center [219, 112] width 154 height 140
click at [209, 125] on button "Guía paso a paso" at bounding box center [216, 126] width 28 height 5
click at [7, 78] on div at bounding box center [8, 77] width 8 height 8
click at [103, 112] on div "WhatsApp Business Más leads con potentes herramientas de WhatsApp instalado Des…" at bounding box center [100, 111] width 66 height 188
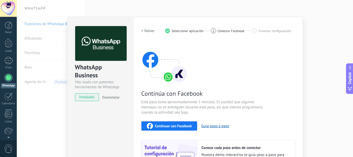
click at [57, 98] on div "WhatsApp Business Más leads con potentes herramientas de WhatsApp instalado Des…" at bounding box center [185, 78] width 337 height 157
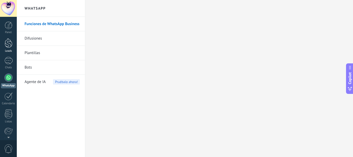
click at [7, 43] on div at bounding box center [9, 43] width 8 height 10
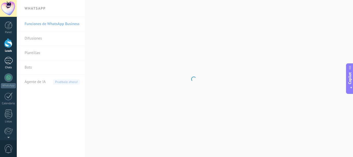
click at [9, 62] on div at bounding box center [8, 61] width 8 height 8
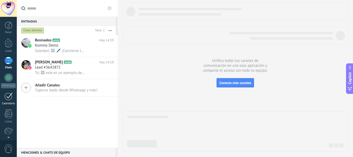
click at [10, 101] on link "Calendario" at bounding box center [8, 98] width 17 height 13
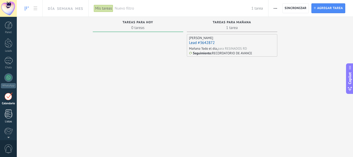
click at [10, 115] on div at bounding box center [9, 113] width 8 height 9
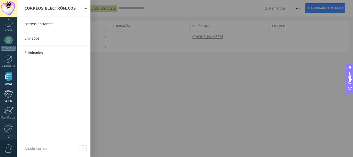
scroll to position [56, 0]
click at [7, 75] on div at bounding box center [8, 76] width 9 height 8
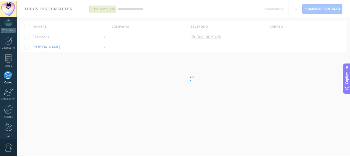
scroll to position [50, 0]
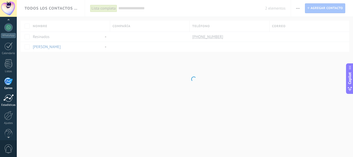
click at [9, 99] on div at bounding box center [8, 98] width 10 height 8
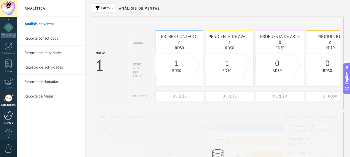
click at [9, 116] on div at bounding box center [8, 115] width 9 height 9
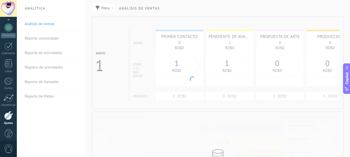
scroll to position [58, 0]
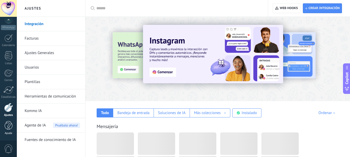
click at [11, 134] on div "Ayuda" at bounding box center [8, 133] width 15 height 3
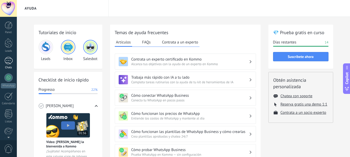
click at [8, 59] on div at bounding box center [8, 61] width 8 height 8
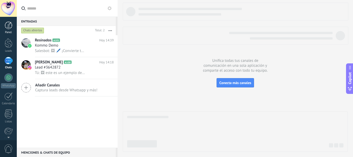
click at [9, 26] on div at bounding box center [9, 25] width 8 height 8
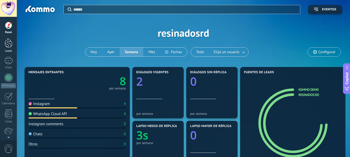
click at [9, 43] on div at bounding box center [9, 43] width 8 height 10
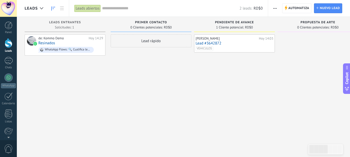
click at [9, 56] on div "Panel Leads Chats WhatsApp Clientes" at bounding box center [8, 109] width 17 height 177
click at [9, 60] on div at bounding box center [8, 61] width 8 height 8
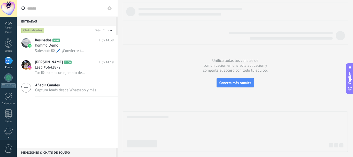
click at [49, 90] on span "Captura leads desde Whatsapp y más!" at bounding box center [66, 90] width 62 height 5
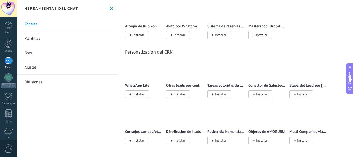
scroll to position [1259, 0]
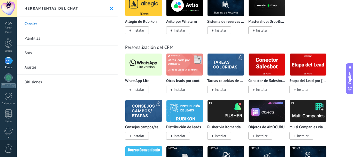
click at [145, 68] on img at bounding box center [143, 64] width 37 height 25
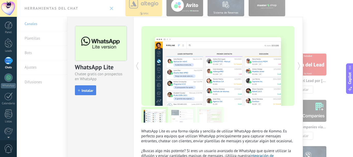
click at [87, 89] on span "Instalar" at bounding box center [88, 91] width 12 height 4
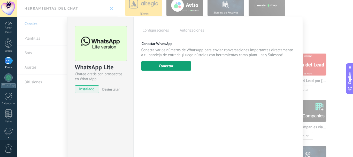
click at [168, 65] on button "Conectar" at bounding box center [167, 65] width 50 height 9
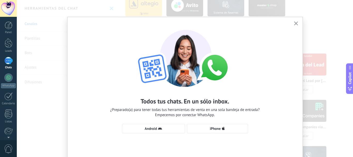
scroll to position [21, 0]
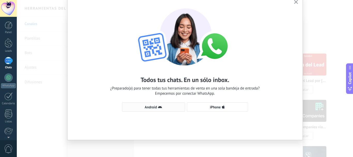
click at [153, 103] on button "Android" at bounding box center [153, 106] width 63 height 9
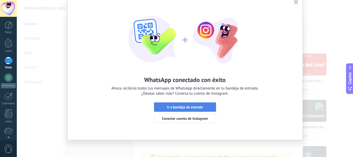
click at [187, 106] on span "Ir a bandeja de entrada" at bounding box center [185, 107] width 36 height 4
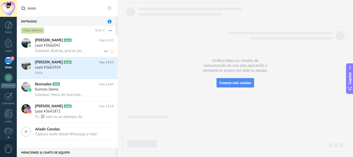
click at [68, 46] on div "Lead #3666042" at bounding box center [74, 45] width 79 height 5
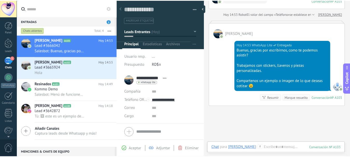
scroll to position [54, 0]
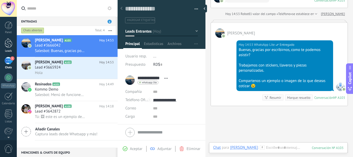
click at [10, 46] on div at bounding box center [9, 43] width 8 height 10
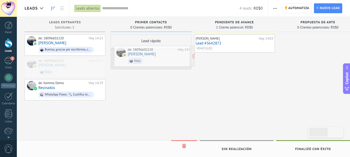
drag, startPoint x: 67, startPoint y: 66, endPoint x: 157, endPoint y: 55, distance: 89.9
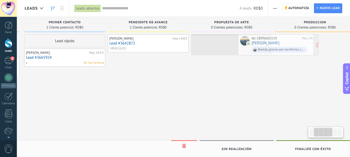
scroll to position [0, 89]
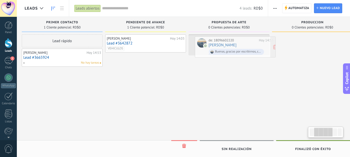
drag, startPoint x: 66, startPoint y: 43, endPoint x: 227, endPoint y: 45, distance: 161.5
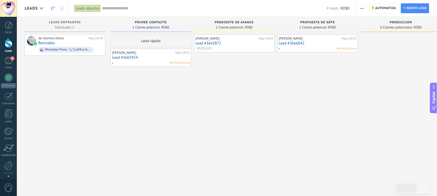
scroll to position [8, 0]
drag, startPoint x: 338, startPoint y: 1, endPoint x: 226, endPoint y: 114, distance: 159.4
click at [226, 114] on div "Cristian Felipe Perez Badillo Hoy 14:03 Lead #3642872 VEHICULOS" at bounding box center [234, 98] width 81 height 129
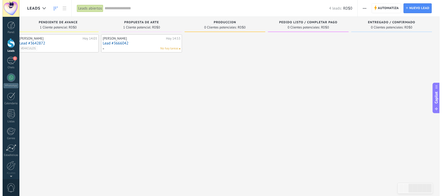
scroll to position [0, 0]
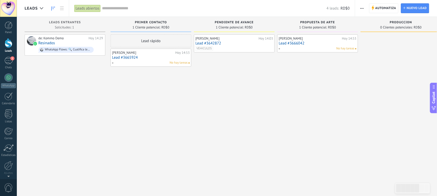
click at [102, 98] on div "de: Kommo Demo Hoy 14:29 Resinados WhatsApp Flows: 🔍 Cualifica leads con WhatsA…" at bounding box center [65, 98] width 81 height 129
click at [7, 61] on div "1" at bounding box center [8, 61] width 8 height 8
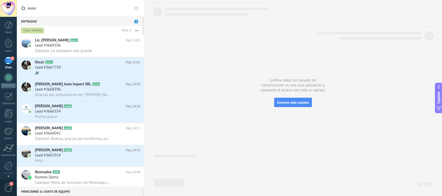
click at [192, 90] on div at bounding box center [292, 97] width 287 height 188
click at [65, 53] on span "Salesbot: Lo deseaban más grande" at bounding box center [63, 50] width 57 height 5
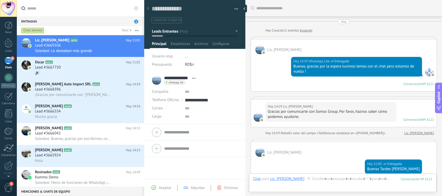
scroll to position [169, 0]
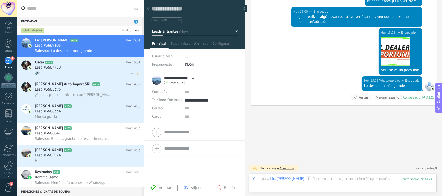
click at [75, 66] on div "Lead #3667750" at bounding box center [87, 67] width 105 height 5
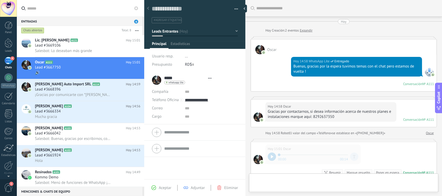
type textarea "**********"
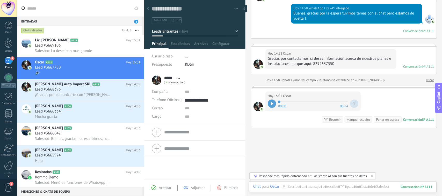
scroll to position [76, 0]
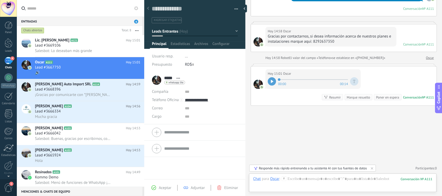
click at [272, 82] on icon at bounding box center [272, 81] width 2 height 3
click at [293, 157] on div at bounding box center [342, 184] width 179 height 16
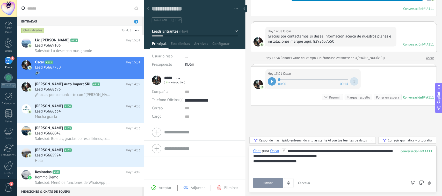
click at [266, 157] on button "Enviar" at bounding box center [268, 183] width 30 height 10
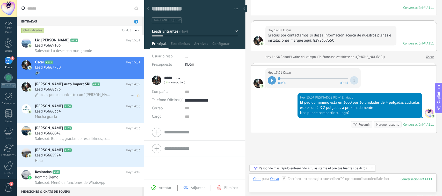
scroll to position [104, 0]
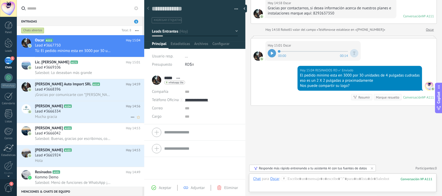
click at [65, 112] on div "Lead #3666334" at bounding box center [87, 111] width 105 height 5
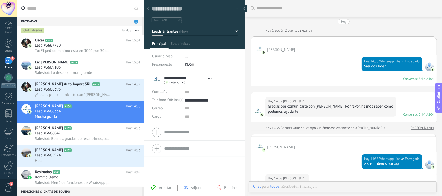
type textarea "**********"
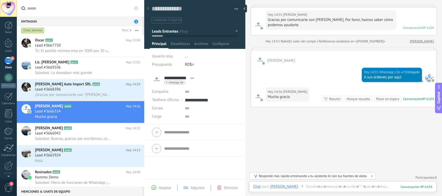
click at [329, 146] on div "Buscar Carga más Hoy Hoy Creación: 2 eventos Expandir Feliz Cortinas Hoy 14:55 …" at bounding box center [343, 55] width 196 height 284
click at [327, 157] on div at bounding box center [342, 192] width 179 height 16
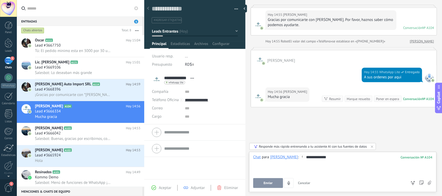
click at [268, 157] on span "Enviar" at bounding box center [267, 183] width 9 height 4
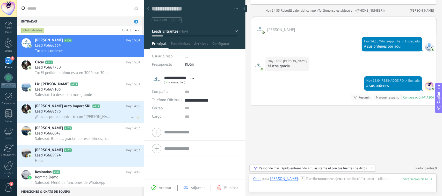
click at [50, 110] on span "Lead #3668396" at bounding box center [48, 111] width 26 height 5
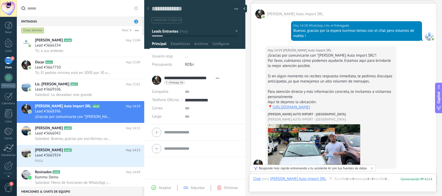
scroll to position [121, 0]
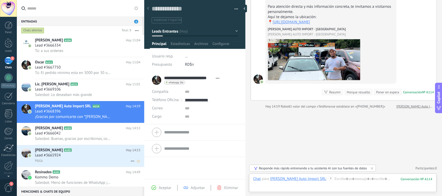
click at [63, 156] on div "Lead #3665924" at bounding box center [87, 155] width 105 height 5
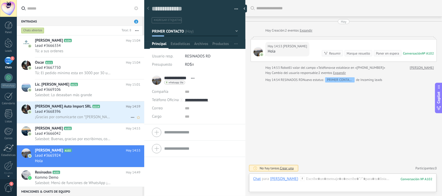
scroll to position [41, 0]
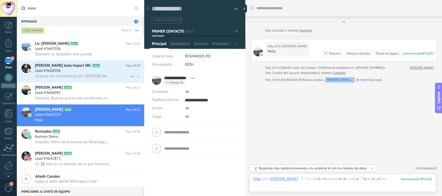
click at [79, 72] on div "Lead #3668396" at bounding box center [87, 70] width 105 height 5
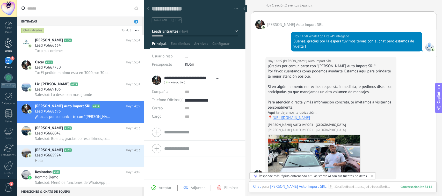
click at [8, 44] on div at bounding box center [9, 43] width 8 height 10
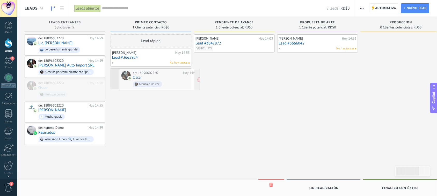
drag, startPoint x: 68, startPoint y: 87, endPoint x: 161, endPoint y: 77, distance: 94.2
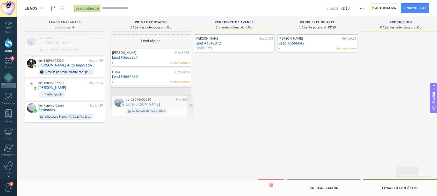
drag, startPoint x: 72, startPoint y: 43, endPoint x: 160, endPoint y: 104, distance: 106.8
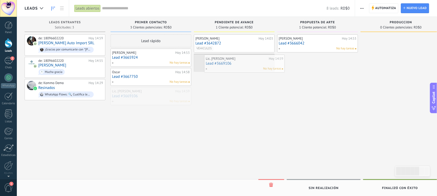
drag, startPoint x: 148, startPoint y: 98, endPoint x: 241, endPoint y: 65, distance: 99.3
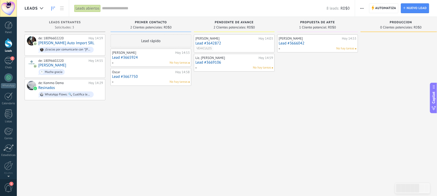
click at [124, 131] on div "Lead rápido Cristian Pérez Hoy 14:53 Lead #3665924 No hay tareas Oscar Hoy 14:5…" at bounding box center [150, 98] width 81 height 129
click at [8, 64] on div "2" at bounding box center [8, 61] width 8 height 8
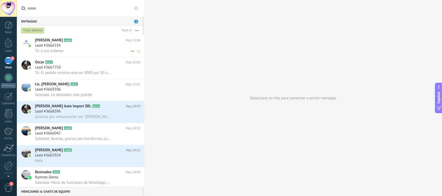
click at [129, 50] on icon at bounding box center [132, 51] width 6 height 6
click at [60, 62] on div at bounding box center [221, 98] width 442 height 196
click at [72, 68] on div "Lead #3667750" at bounding box center [87, 67] width 105 height 5
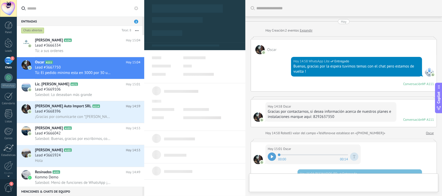
scroll to position [120, 0]
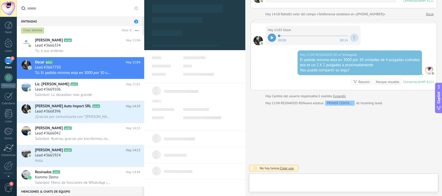
type textarea "**********"
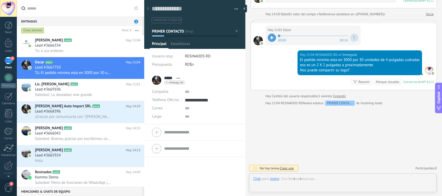
scroll to position [8, 0]
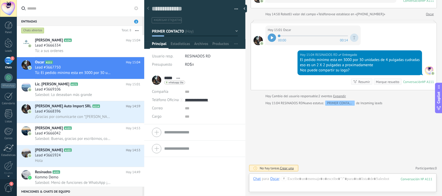
click at [235, 31] on button "PRIMER CONTACTO" at bounding box center [195, 31] width 86 height 9
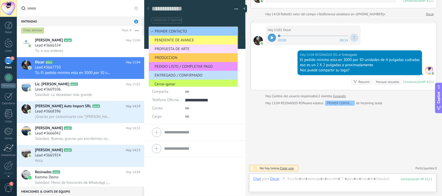
click at [6, 63] on div "2" at bounding box center [8, 61] width 8 height 8
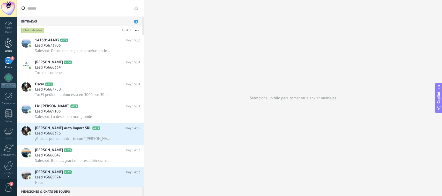
click at [4, 43] on link "Leads" at bounding box center [8, 45] width 17 height 14
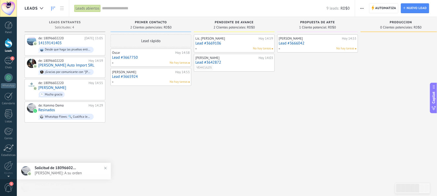
click at [160, 136] on div "Lead rápido [PERSON_NAME][DATE] 14:58 Lead #3667750 No hay tareas [PERSON_NAME]…" at bounding box center [150, 98] width 81 height 129
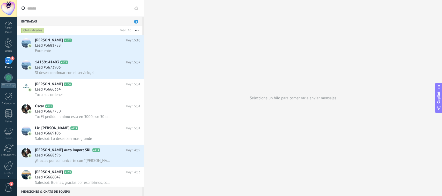
click at [7, 61] on div "4" at bounding box center [8, 61] width 8 height 8
click at [9, 43] on div at bounding box center [9, 43] width 8 height 10
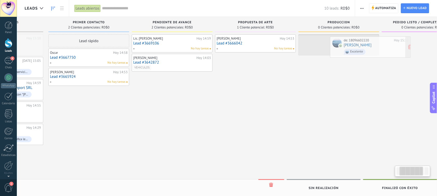
scroll to position [0, 69]
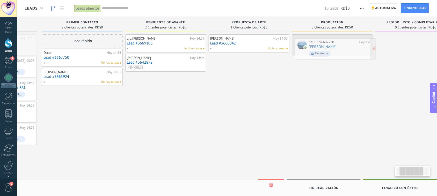
drag, startPoint x: 72, startPoint y: 42, endPoint x: 342, endPoint y: 46, distance: 270.4
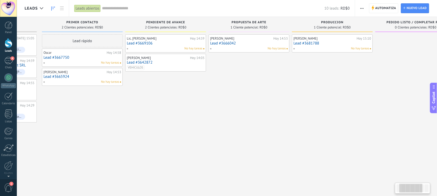
scroll to position [0, 0]
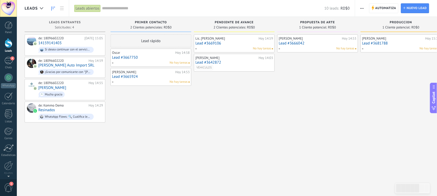
click at [153, 123] on div "Lead rápido [PERSON_NAME][DATE] 14:58 Lead #3667750 No hay tareas [PERSON_NAME]…" at bounding box center [150, 98] width 81 height 129
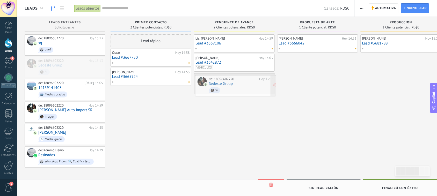
drag, startPoint x: 0, startPoint y: 0, endPoint x: 242, endPoint y: 83, distance: 256.0
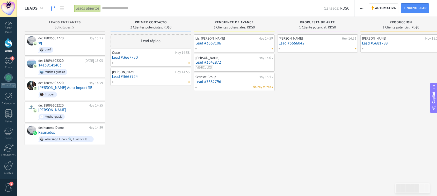
click at [232, 82] on link "Lead #3682796" at bounding box center [234, 82] width 78 height 4
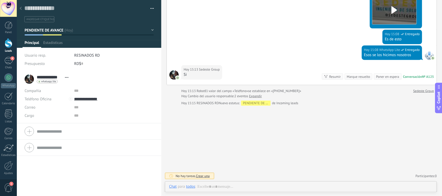
scroll to position [129, 0]
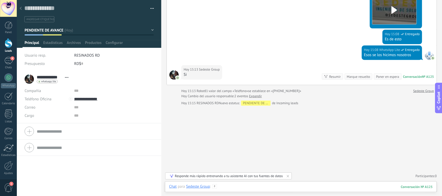
click at [234, 187] on div at bounding box center [300, 192] width 263 height 16
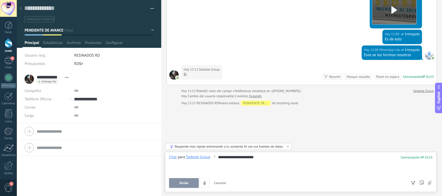
click at [181, 182] on span "Enviar" at bounding box center [183, 183] width 9 height 4
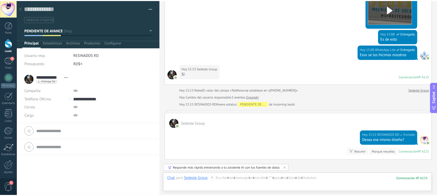
scroll to position [128, 0]
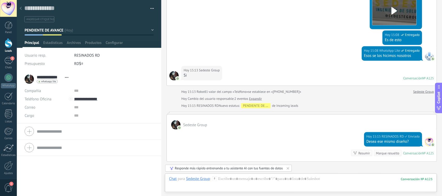
click at [19, 8] on div at bounding box center [20, 9] width 7 height 10
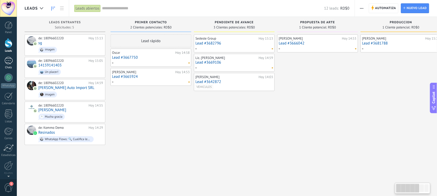
click at [3, 62] on link "1 Chats" at bounding box center [8, 63] width 17 height 12
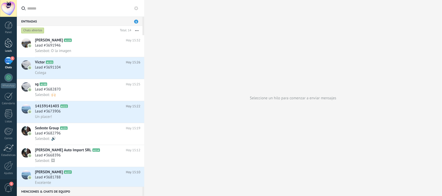
click at [9, 47] on div at bounding box center [9, 43] width 8 height 10
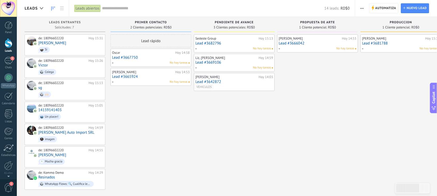
click at [151, 132] on div "Lead rápido [PERSON_NAME][DATE] 14:58 Lead #3667750 No hay tareas [PERSON_NAME]…" at bounding box center [150, 112] width 81 height 156
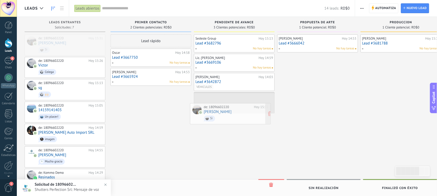
drag, startPoint x: 63, startPoint y: 41, endPoint x: 228, endPoint y: 109, distance: 179.1
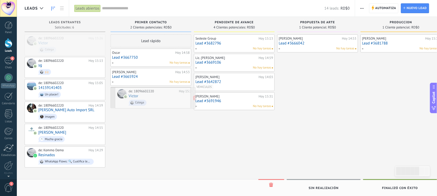
drag, startPoint x: 72, startPoint y: 43, endPoint x: 162, endPoint y: 97, distance: 104.7
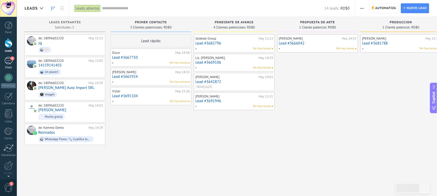
click at [7, 61] on div "6" at bounding box center [8, 61] width 8 height 8
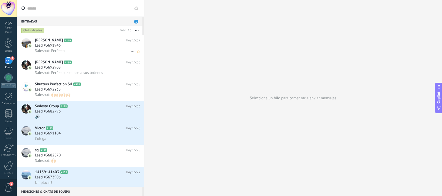
click at [98, 43] on div "Lead #3691946" at bounding box center [87, 45] width 105 height 5
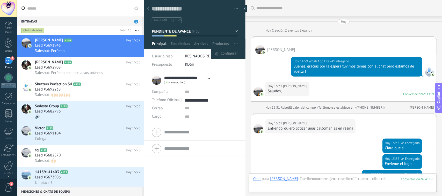
scroll to position [324, 0]
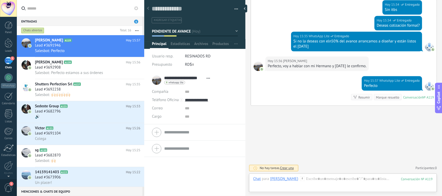
click at [234, 30] on button "PENDIENTE DE AVANCE" at bounding box center [195, 31] width 86 height 9
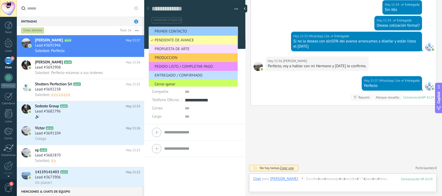
click at [197, 38] on span "PENDIENTE DE AVANCE" at bounding box center [192, 40] width 87 height 5
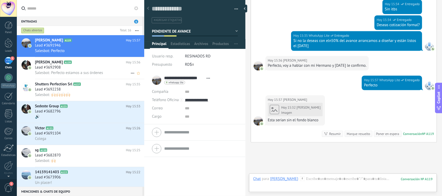
scroll to position [362, 0]
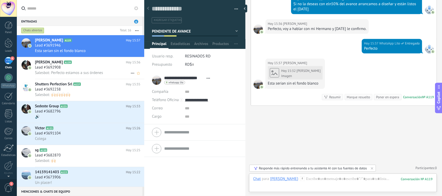
click at [53, 67] on span "Lead #3692908" at bounding box center [48, 67] width 26 height 5
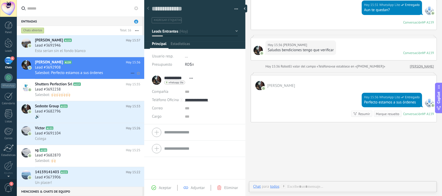
scroll to position [8, 0]
click at [66, 89] on div "Lead #3692238" at bounding box center [87, 89] width 105 height 5
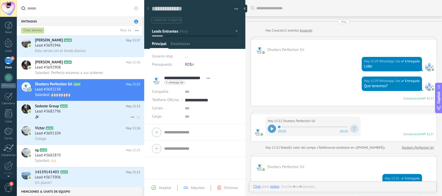
scroll to position [139, 0]
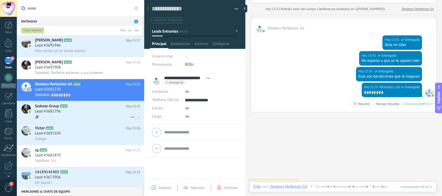
click at [69, 112] on div "Lead #3682796" at bounding box center [87, 111] width 105 height 5
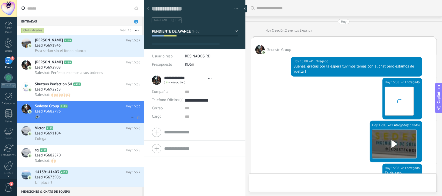
type textarea "**********"
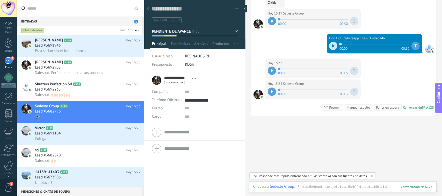
scroll to position [379, 0]
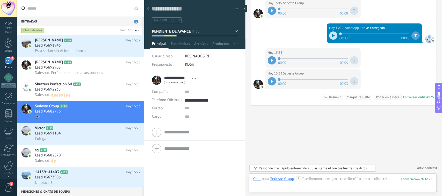
click at [271, 82] on icon at bounding box center [272, 81] width 2 height 3
click at [316, 178] on div at bounding box center [342, 184] width 179 height 16
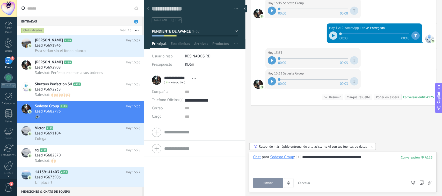
click at [270, 181] on span "Enviar" at bounding box center [267, 183] width 9 height 4
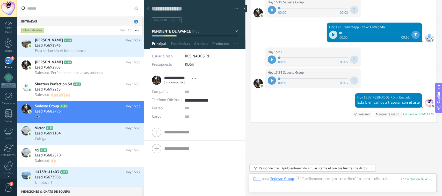
scroll to position [397, 0]
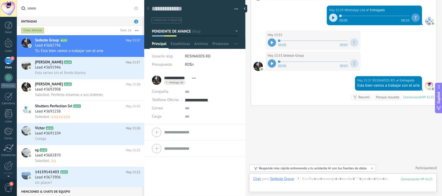
click at [234, 30] on button "PENDIENTE DE AVANCE" at bounding box center [195, 31] width 86 height 9
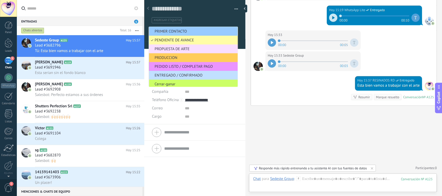
click at [210, 41] on span "PENDIENTE DE AVANCE" at bounding box center [192, 40] width 87 height 5
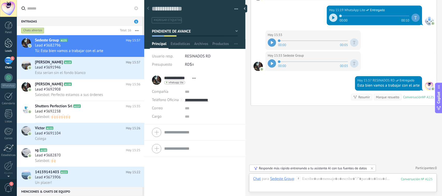
click at [9, 43] on div at bounding box center [9, 43] width 8 height 10
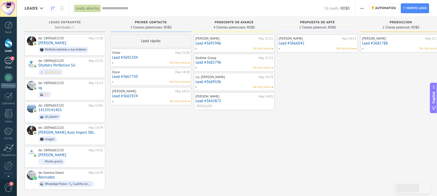
click at [6, 60] on div "5" at bounding box center [8, 61] width 8 height 8
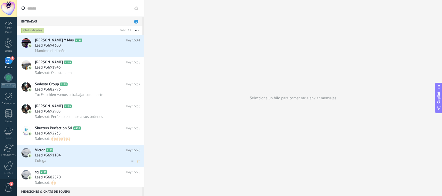
click at [62, 152] on h2 "[PERSON_NAME] A133" at bounding box center [80, 150] width 91 height 5
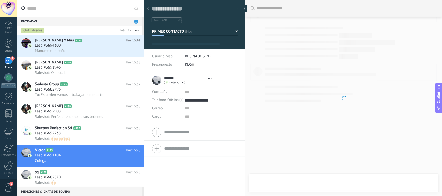
type textarea "**********"
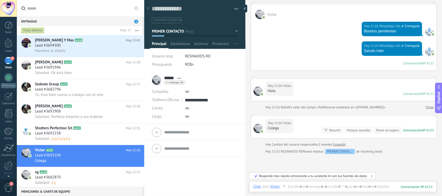
scroll to position [84, 0]
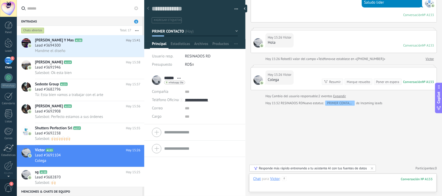
click at [301, 178] on div at bounding box center [342, 184] width 179 height 16
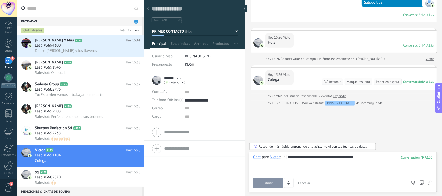
click at [265, 183] on span "Enviar" at bounding box center [267, 183] width 9 height 4
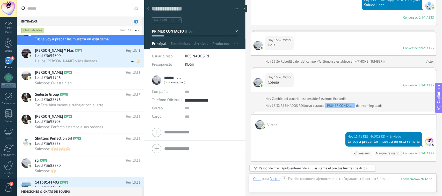
scroll to position [12, 0]
click at [57, 54] on span "Lead #3694300" at bounding box center [48, 55] width 26 height 5
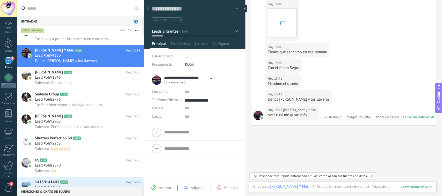
scroll to position [331, 0]
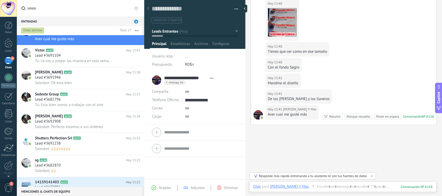
click at [297, 62] on div "[DATE] 15:40 [PERSON_NAME] Y Mas" at bounding box center [284, 62] width 32 height 5
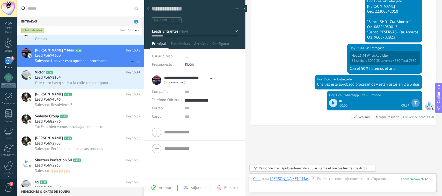
scroll to position [730, 0]
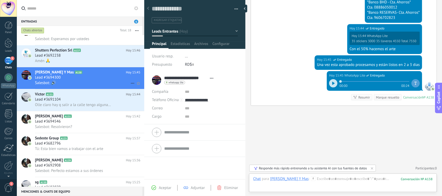
click at [73, 76] on div "Lead #3694300" at bounding box center [87, 77] width 105 height 5
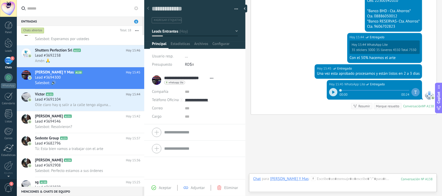
scroll to position [473, 0]
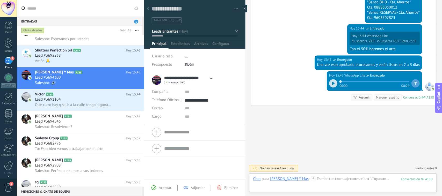
click at [235, 30] on button "Leads Entrantes" at bounding box center [195, 31] width 86 height 9
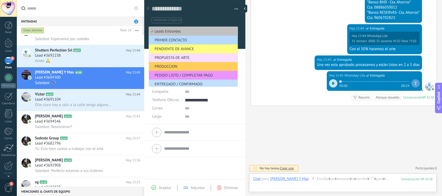
click at [207, 40] on span "PRIMER CONTACTO" at bounding box center [192, 40] width 87 height 5
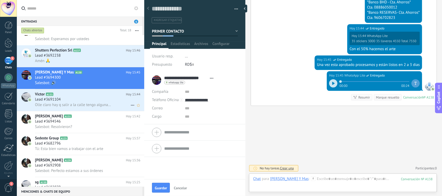
click at [78, 99] on div "Lead #3691104" at bounding box center [87, 99] width 105 height 5
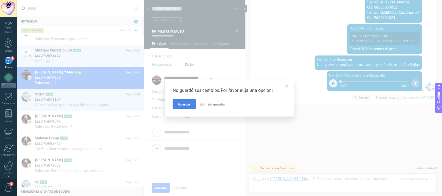
click at [186, 104] on span "Guardar" at bounding box center [184, 104] width 12 height 4
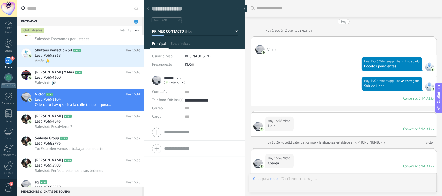
scroll to position [165, 0]
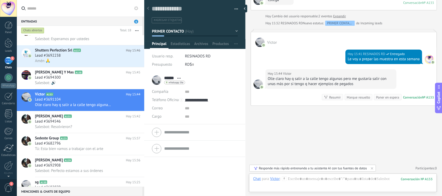
click at [236, 32] on button "PRIMER CONTACTO" at bounding box center [195, 31] width 86 height 9
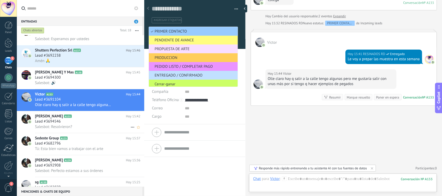
click at [63, 121] on div "Lead #3694546" at bounding box center [87, 121] width 105 height 5
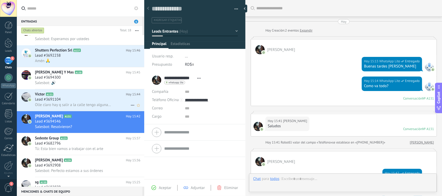
scroll to position [168, 0]
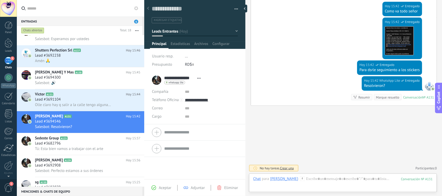
click at [234, 29] on button "Leads Entrantes" at bounding box center [195, 31] width 86 height 9
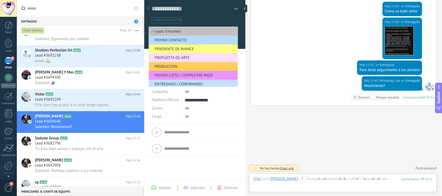
click at [197, 41] on span "PRIMER CONTACTO" at bounding box center [192, 40] width 87 height 5
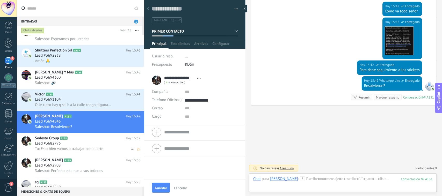
click at [70, 148] on span "Tú: Esta bien vamos a trabajar con el arte" at bounding box center [69, 148] width 68 height 5
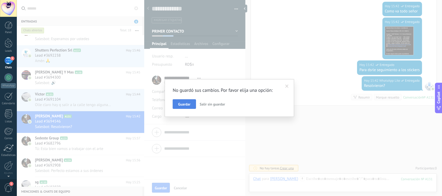
click at [187, 102] on span "Guardar" at bounding box center [184, 104] width 12 height 4
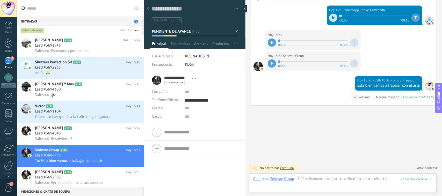
click at [10, 59] on span "5" at bounding box center [12, 58] width 4 height 4
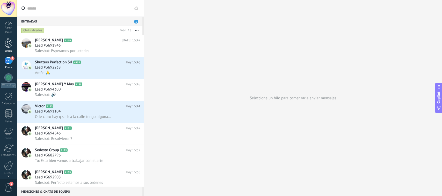
click at [4, 40] on link "Leads" at bounding box center [8, 45] width 17 height 14
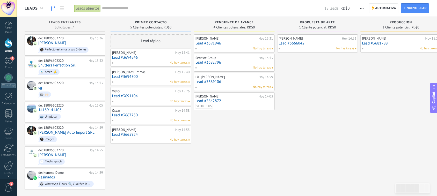
click at [234, 44] on link "Lead #3691946" at bounding box center [234, 43] width 78 height 4
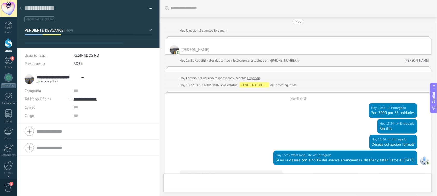
type textarea "**********"
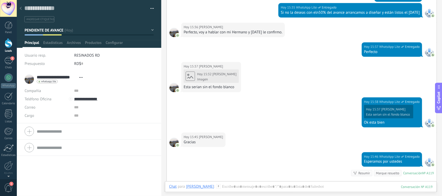
scroll to position [280, 0]
click at [212, 74] on body ".abccls-1,.abccls-2{fill-rule:evenodd}.abccls-2{fill:#fff} .abfcls-1{fill:none}…" at bounding box center [221, 98] width 442 height 196
click at [317, 83] on div "[DATE] 15:37 [PERSON_NAME][DATE] 15:32 [PERSON_NAME] Imagen Esta serian sin el …" at bounding box center [302, 79] width 270 height 35
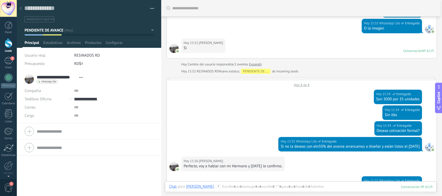
scroll to position [143, 0]
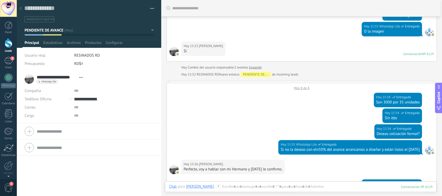
click at [79, 63] on div "RD$ 0" at bounding box center [114, 64] width 80 height 8
click at [85, 64] on div "RD$ 0" at bounding box center [114, 64] width 80 height 8
type input "*****"
click at [32, 184] on button "Guardar" at bounding box center [34, 188] width 18 height 10
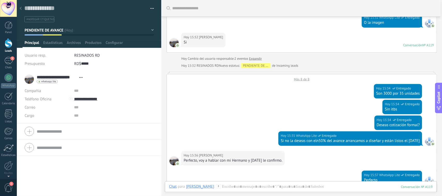
click at [7, 44] on div at bounding box center [9, 43] width 8 height 10
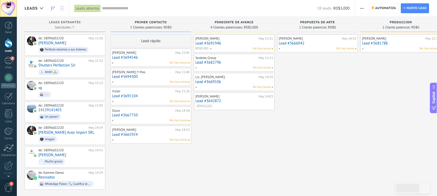
click at [238, 62] on link "Lead #3682796" at bounding box center [234, 62] width 78 height 4
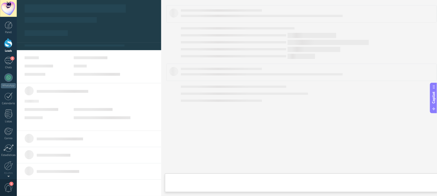
type textarea "**********"
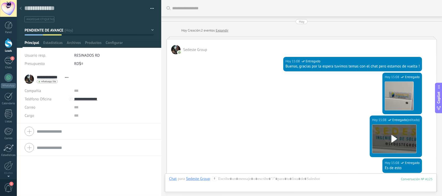
scroll to position [376, 0]
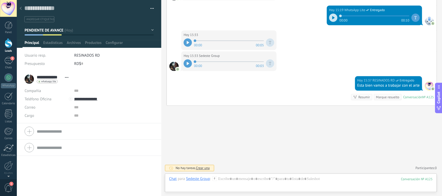
click at [84, 63] on div "RD$ 0" at bounding box center [114, 64] width 80 height 8
type input "*****"
click at [32, 185] on button "Guardar" at bounding box center [34, 188] width 18 height 10
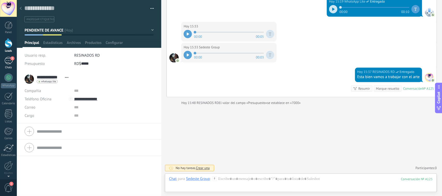
click at [9, 60] on div "5" at bounding box center [8, 61] width 8 height 8
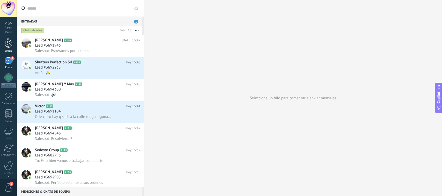
click at [6, 44] on div at bounding box center [9, 43] width 8 height 10
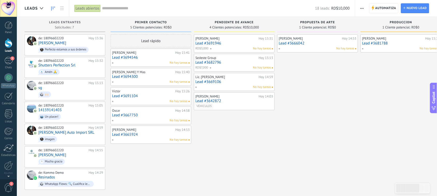
click at [231, 82] on link "Lead #3669106" at bounding box center [234, 82] width 78 height 4
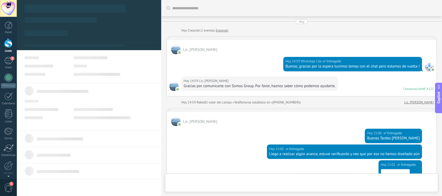
type textarea "**********"
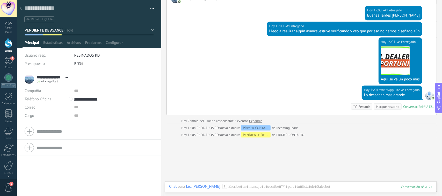
scroll to position [156, 0]
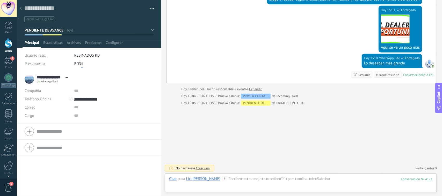
click at [82, 63] on input "text" at bounding box center [82, 64] width 2 height 8
click at [31, 187] on span "Guardar" at bounding box center [33, 188] width 12 height 4
type input "*****"
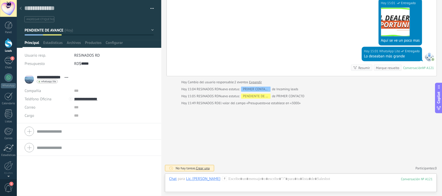
click at [8, 43] on div at bounding box center [9, 43] width 8 height 10
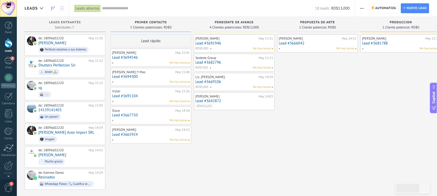
click at [232, 100] on link "Lead #3642872" at bounding box center [234, 101] width 78 height 4
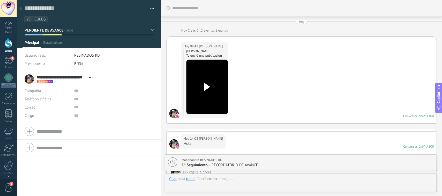
scroll to position [263, 0]
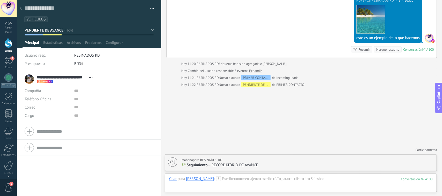
click at [9, 45] on div at bounding box center [9, 43] width 8 height 10
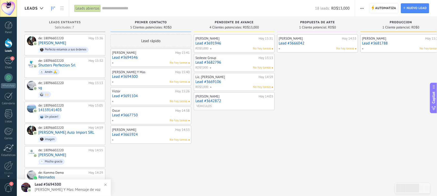
click at [143, 77] on link "Lead #3694300" at bounding box center [151, 77] width 78 height 4
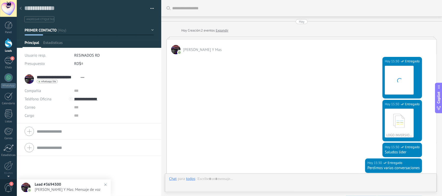
type textarea "**********"
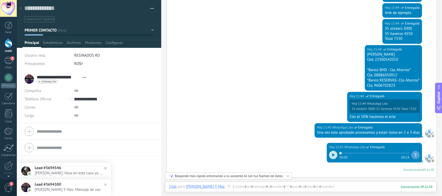
scroll to position [404, 0]
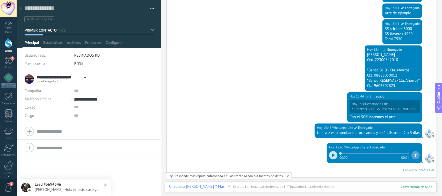
click at [83, 66] on div "RD$ 0" at bounding box center [114, 64] width 80 height 8
type input "*****"
click at [31, 188] on span "Guardar" at bounding box center [33, 188] width 12 height 4
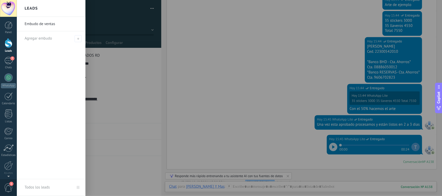
click at [8, 43] on div at bounding box center [9, 43] width 8 height 10
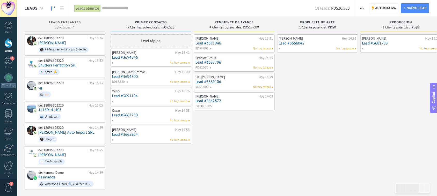
click at [142, 57] on link "Lead #3694546" at bounding box center [151, 57] width 78 height 4
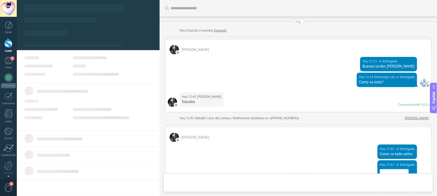
type textarea "**********"
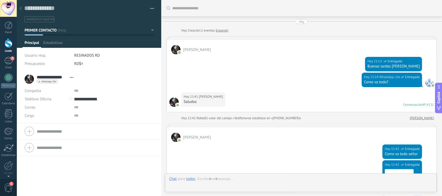
scroll to position [203, 0]
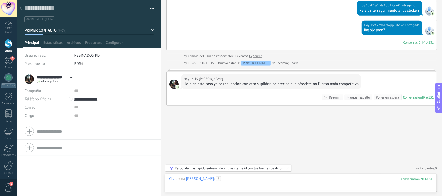
click at [241, 178] on div at bounding box center [300, 184] width 263 height 16
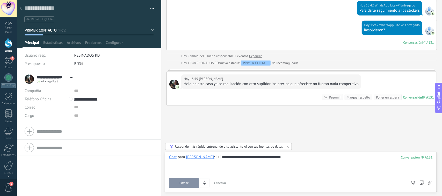
click at [184, 179] on button "Enviar" at bounding box center [184, 183] width 30 height 10
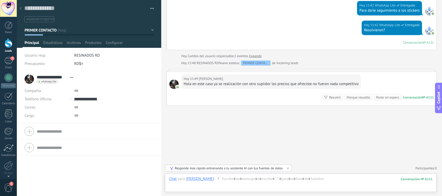
scroll to position [221, 0]
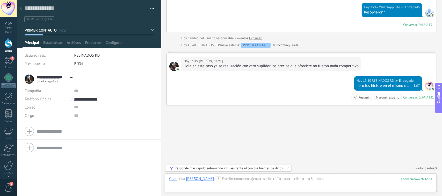
click at [243, 175] on div "Chat Correo Nota Tarea Chat para [PERSON_NAME] : 131 Enviar Cancelar Rastrear c…" at bounding box center [301, 183] width 272 height 19
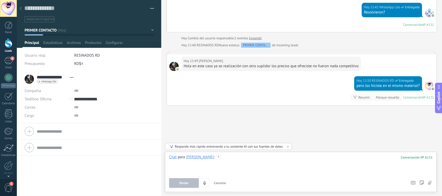
click at [239, 157] on div at bounding box center [300, 165] width 263 height 20
click at [180, 184] on span "Enviar" at bounding box center [183, 183] width 9 height 4
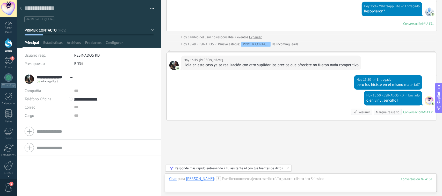
scroll to position [237, 0]
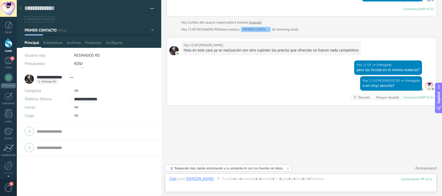
click at [82, 64] on input "text" at bounding box center [82, 64] width 2 height 8
click at [33, 187] on span "Guardar" at bounding box center [33, 188] width 12 height 4
type input "*****"
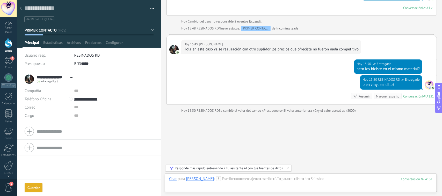
scroll to position [245, 0]
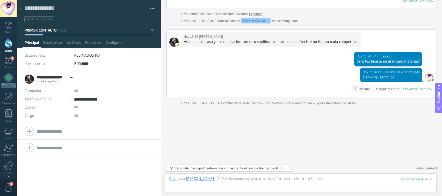
click at [8, 43] on div at bounding box center [9, 43] width 8 height 10
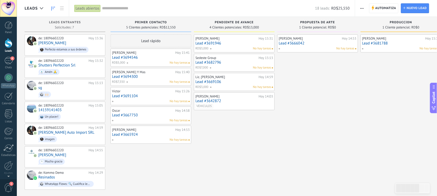
click at [144, 115] on link "Lead #3667750" at bounding box center [151, 115] width 78 height 4
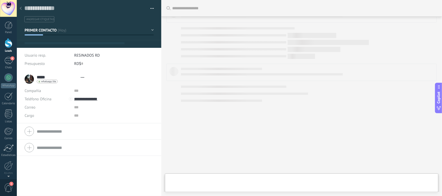
type textarea "**********"
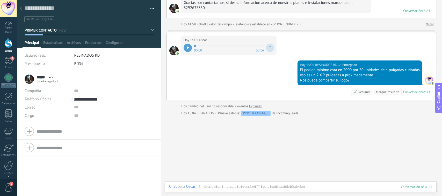
scroll to position [84, 0]
click at [83, 63] on div "RD$ 0" at bounding box center [114, 64] width 80 height 8
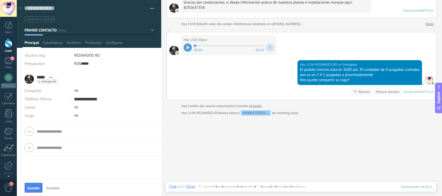
click at [31, 187] on span "Guardar" at bounding box center [33, 188] width 12 height 4
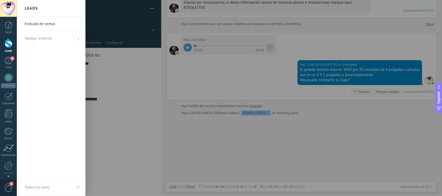
type input "*****"
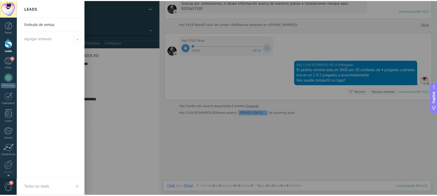
scroll to position [91, 0]
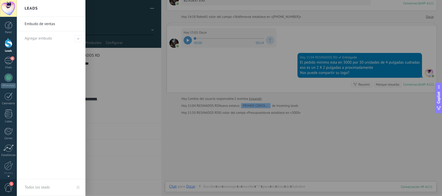
click at [8, 43] on div at bounding box center [9, 43] width 8 height 10
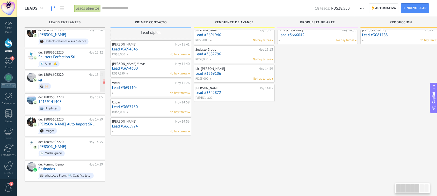
scroll to position [9, 0]
click at [223, 166] on div "[PERSON_NAME][DATE] 15:31 Lead #3691946 RD$3,000 No hay tareas Sedeste Group [D…" at bounding box center [234, 104] width 81 height 156
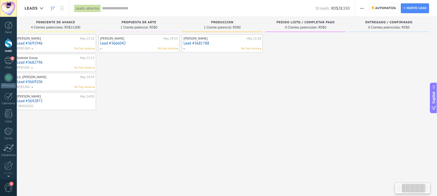
scroll to position [0, 0]
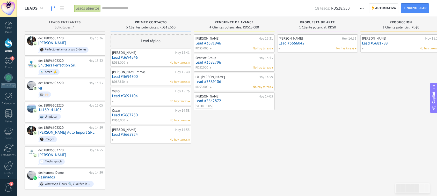
click at [251, 126] on div "[PERSON_NAME][DATE] 15:31 Lead #3691946 RD$3,000 No hay tareas Sedeste Group [D…" at bounding box center [234, 112] width 81 height 156
